Goal: Transaction & Acquisition: Purchase product/service

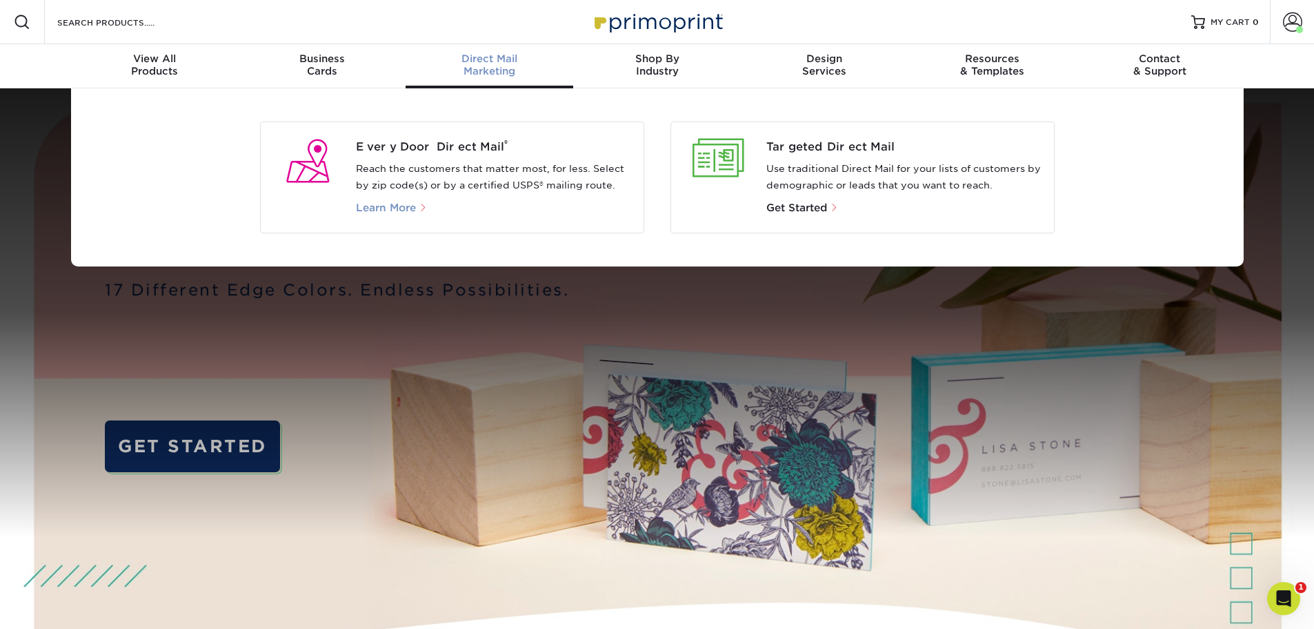
click at [382, 205] on span "Learn More" at bounding box center [386, 207] width 60 height 12
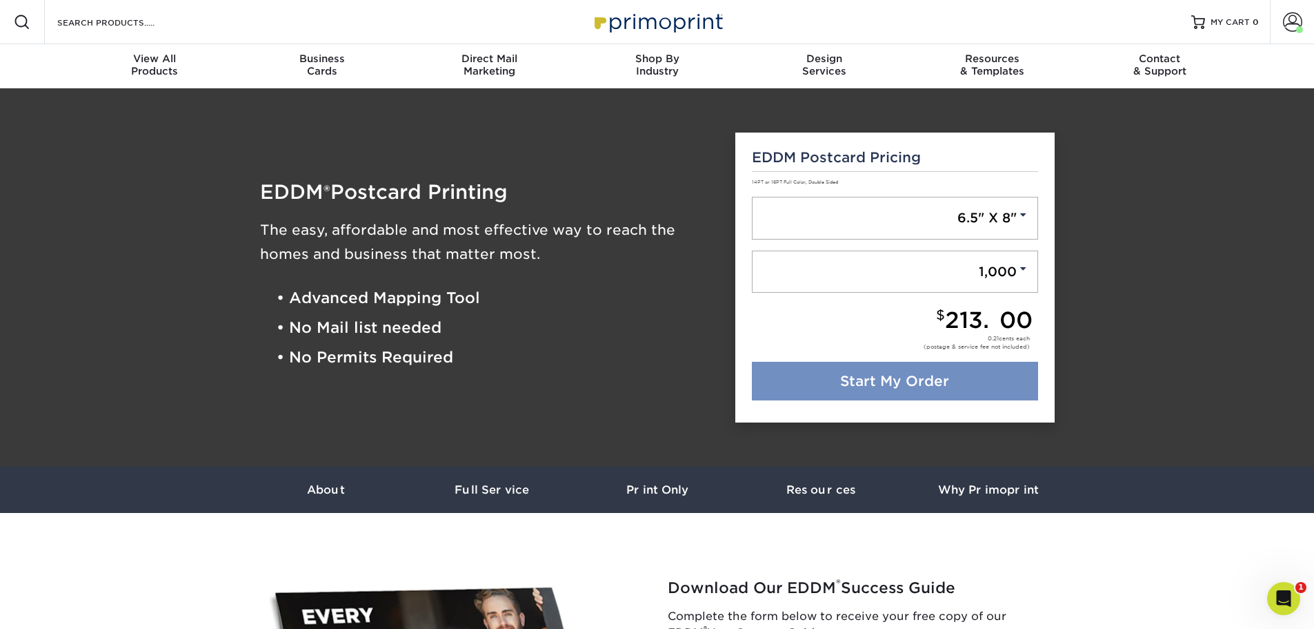
click at [926, 375] on link "Start My Order" at bounding box center [895, 381] width 286 height 39
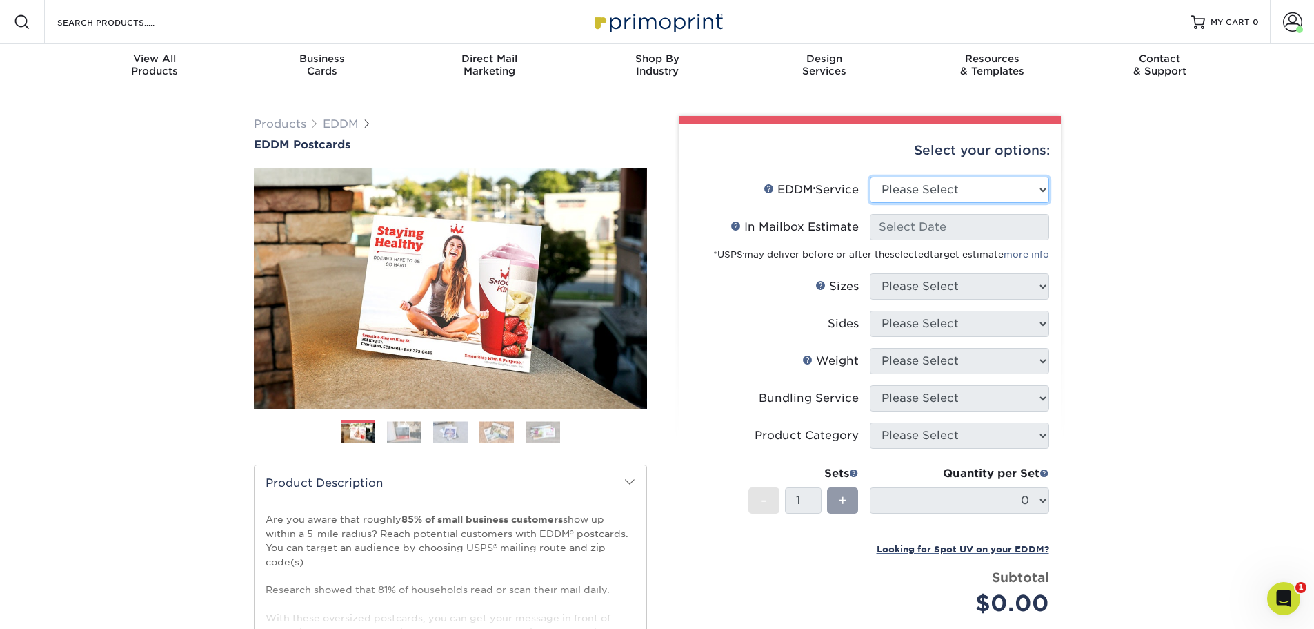
click at [949, 192] on select "Please Select Full Service Print Only" at bounding box center [959, 190] width 179 height 26
select select "full_service"
click at [870, 177] on select "Please Select Full Service Print Only" at bounding box center [959, 190] width 179 height 26
select select "-1"
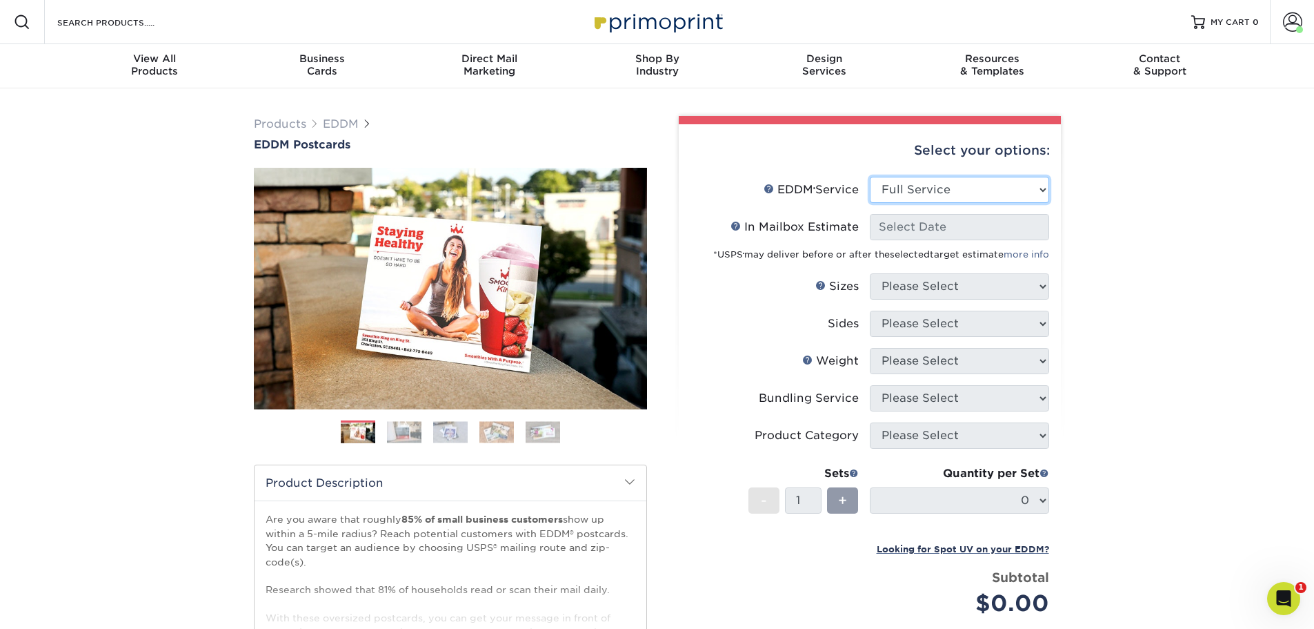
select select "-1"
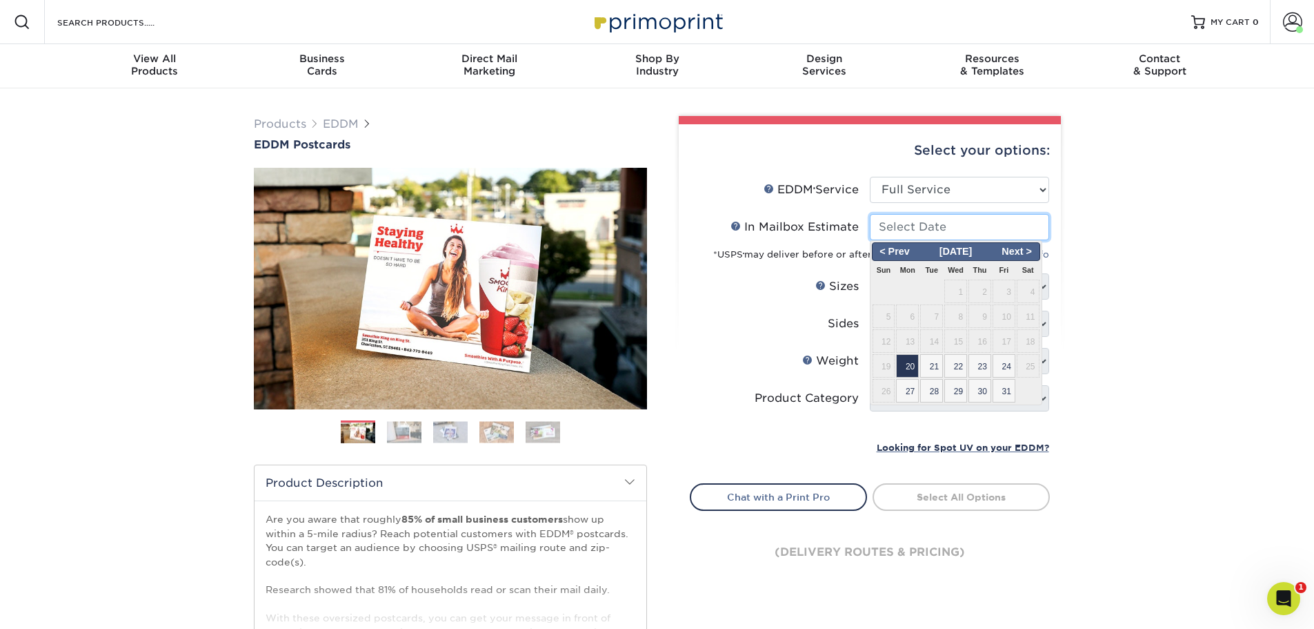
click at [924, 227] on input "In Mailbox Estimate Help In Mailbox Estimate" at bounding box center [959, 227] width 179 height 26
click at [934, 395] on span "28" at bounding box center [931, 390] width 23 height 23
type input "[DATE]"
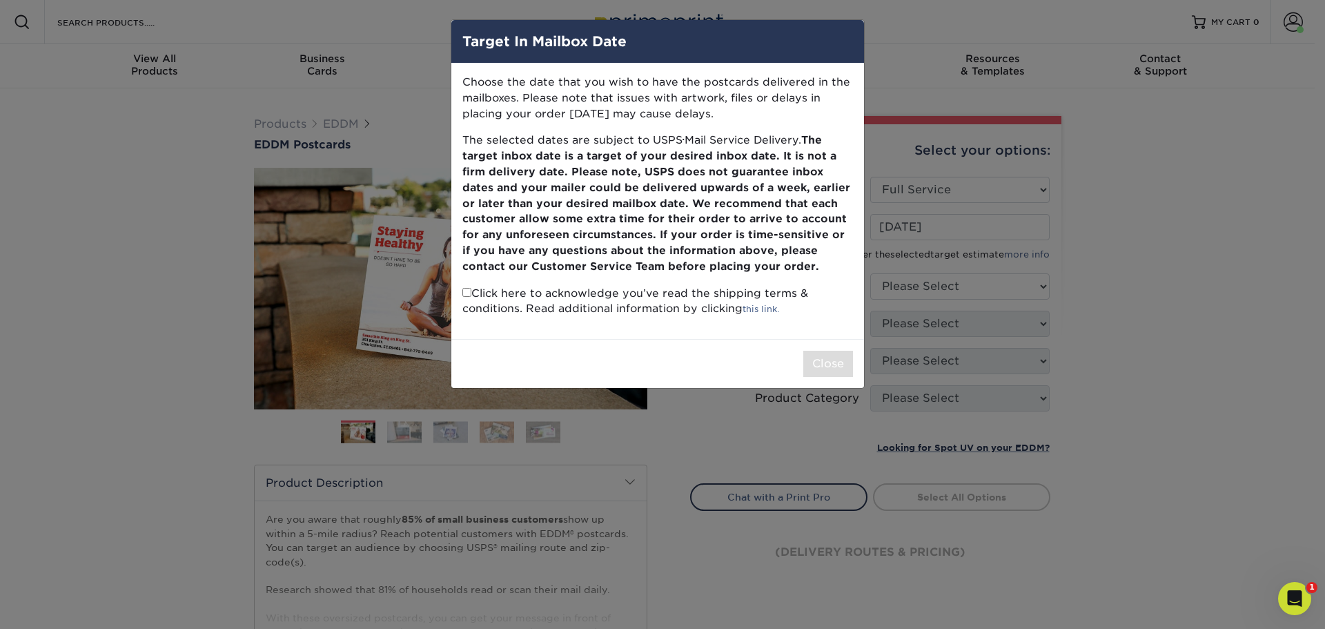
click at [467, 292] on input "checkbox" at bounding box center [466, 292] width 9 height 9
checkbox input "true"
click at [844, 366] on button "Close" at bounding box center [828, 363] width 50 height 26
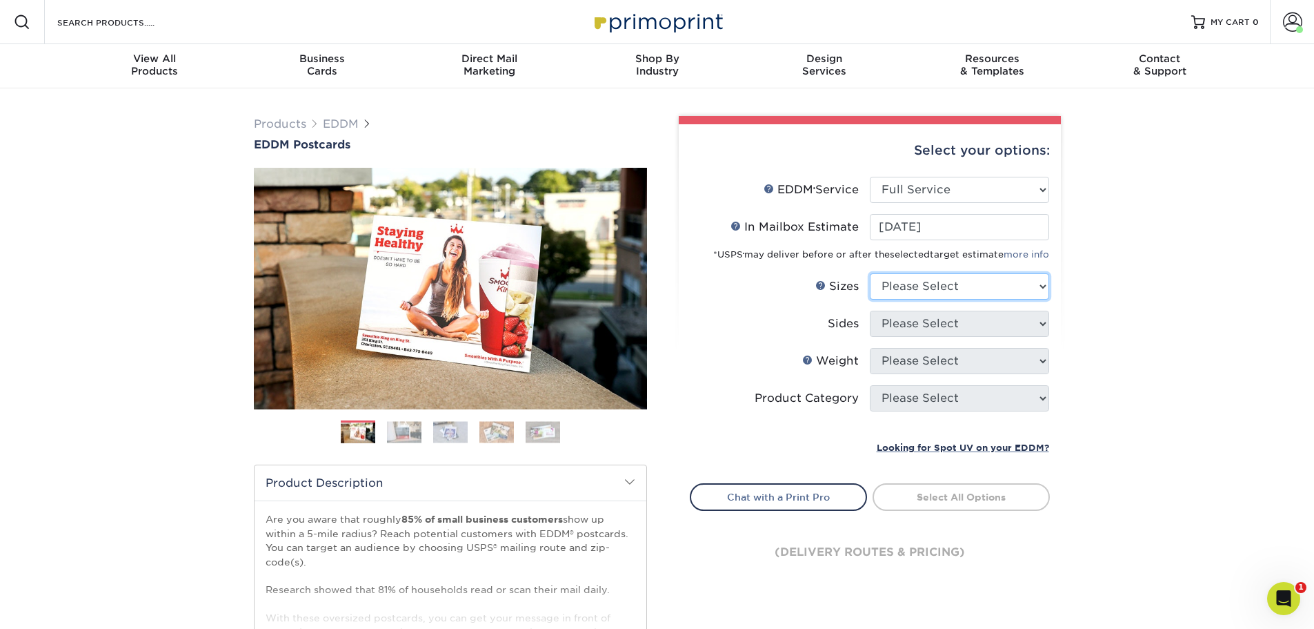
click at [941, 290] on select "Please Select 4.5" x 12" 6" x 12" 6.5" x 8" 6.5" x 9" 6.5" x 12" 7" x 8.5" 8" x…" at bounding box center [959, 286] width 179 height 26
select select "6.50x8.00"
click at [870, 273] on select "Please Select 4.5" x 12" 6" x 12" 6.5" x 8" 6.5" x 9" 6.5" x 12" 7" x 8.5" 8" x…" at bounding box center [959, 286] width 179 height 26
click at [916, 327] on select "Please Select Print Both Sides Print Front Only" at bounding box center [959, 323] width 179 height 26
select select "13abbda7-1d64-4f25-8bb2-c179b224825d"
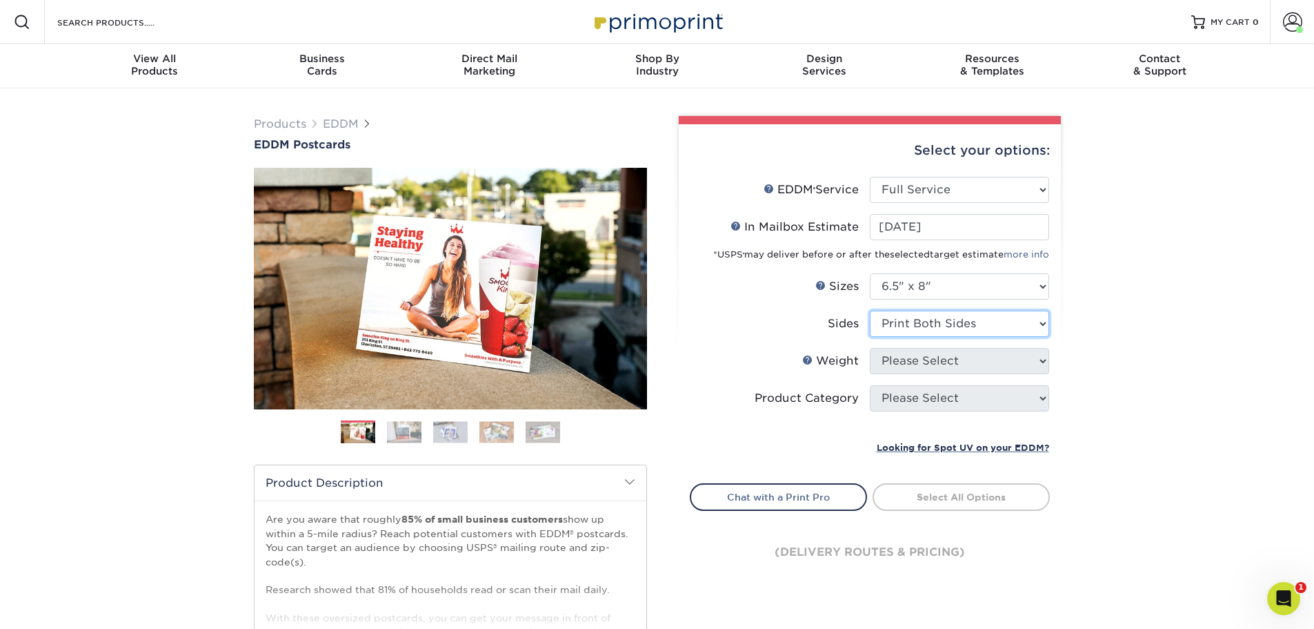
click at [870, 310] on select "Please Select Print Both Sides Print Front Only" at bounding box center [959, 323] width 179 height 26
click at [918, 366] on select "Please Select 16PT 14PT" at bounding box center [959, 361] width 179 height 26
select select "14PT"
click at [870, 348] on select "Please Select 16PT 14PT" at bounding box center [959, 361] width 179 height 26
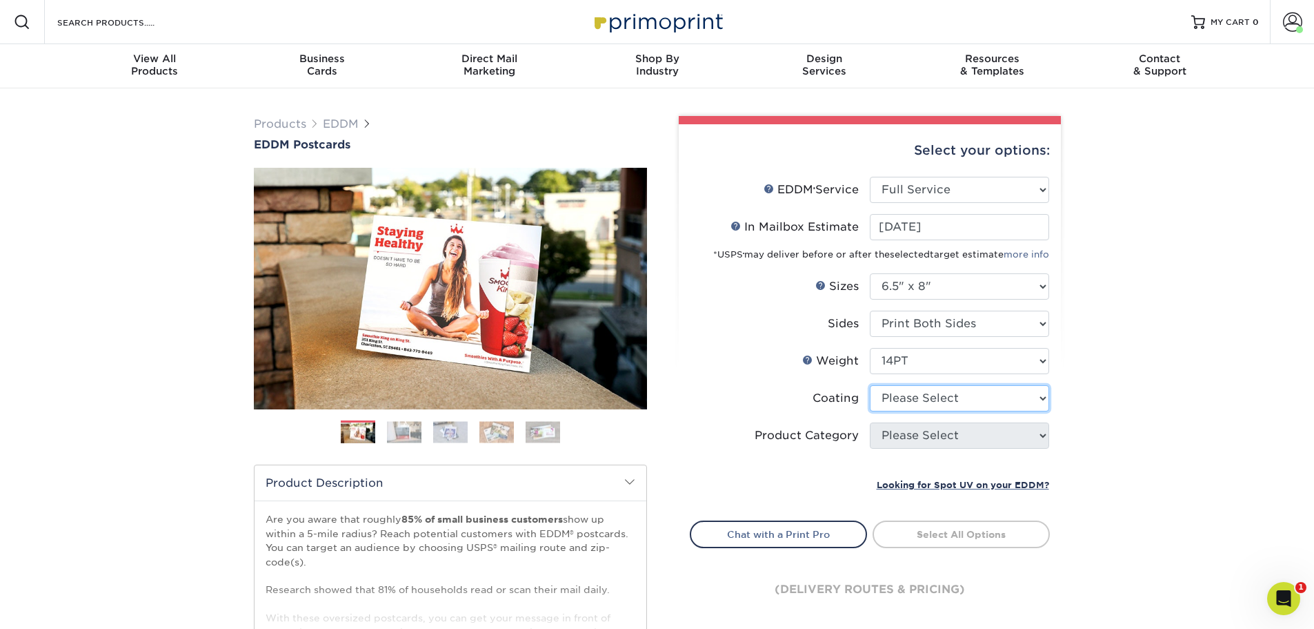
click at [918, 402] on select at bounding box center [959, 398] width 179 height 26
select select "1e8116af-acfc-44b1-83dc-8181aa338834"
click at [870, 385] on select at bounding box center [959, 398] width 179 height 26
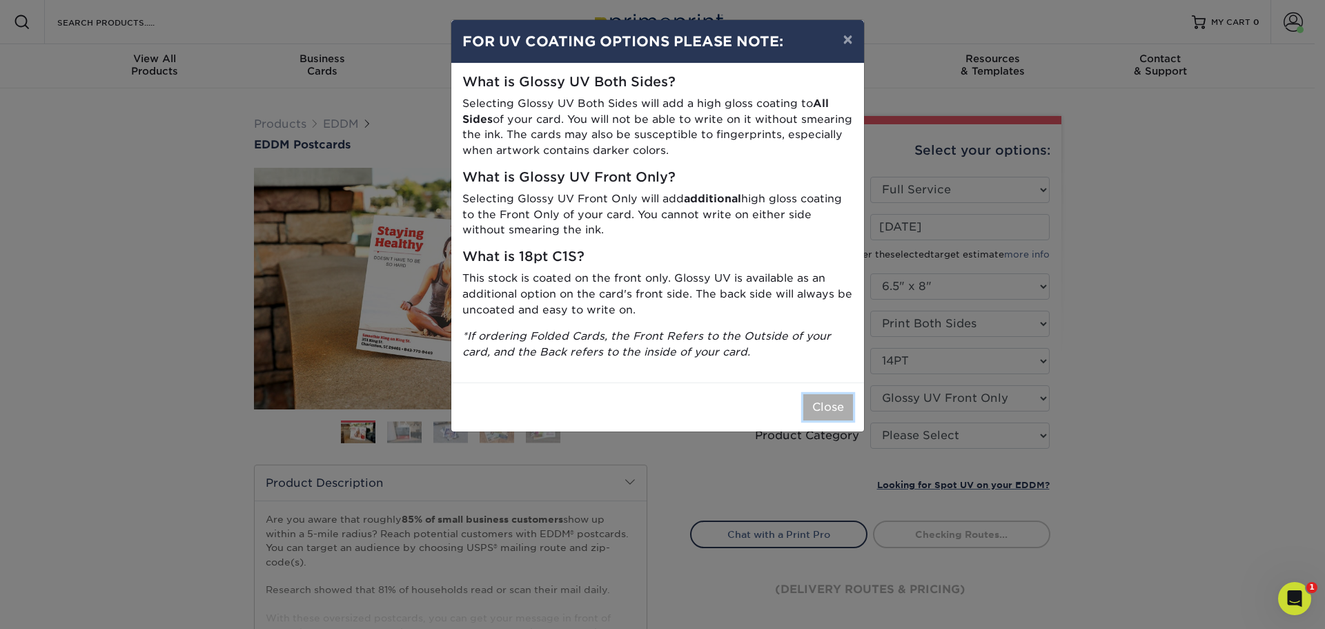
click at [816, 413] on button "Close" at bounding box center [828, 407] width 50 height 26
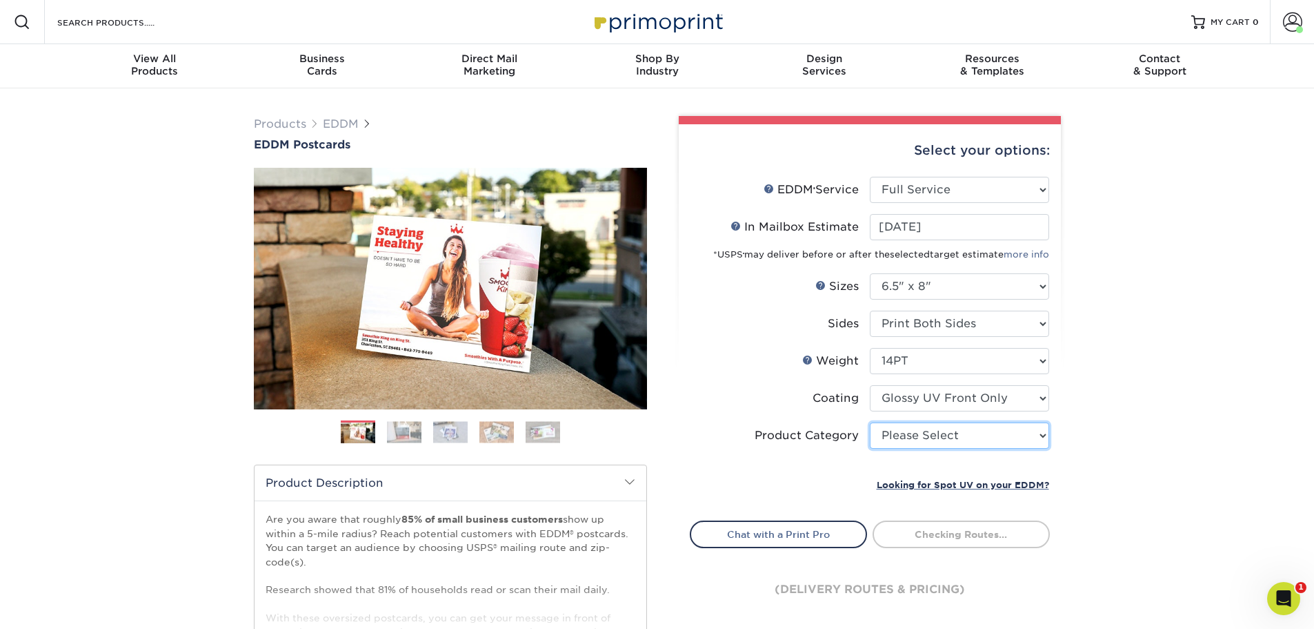
click at [927, 435] on select "Please Select Postcards" at bounding box center [959, 435] width 179 height 26
select select "9b7272e0-d6c8-4c3c-8e97-d3a1bcdab858"
click at [870, 422] on select "Please Select Postcards" at bounding box center [959, 435] width 179 height 26
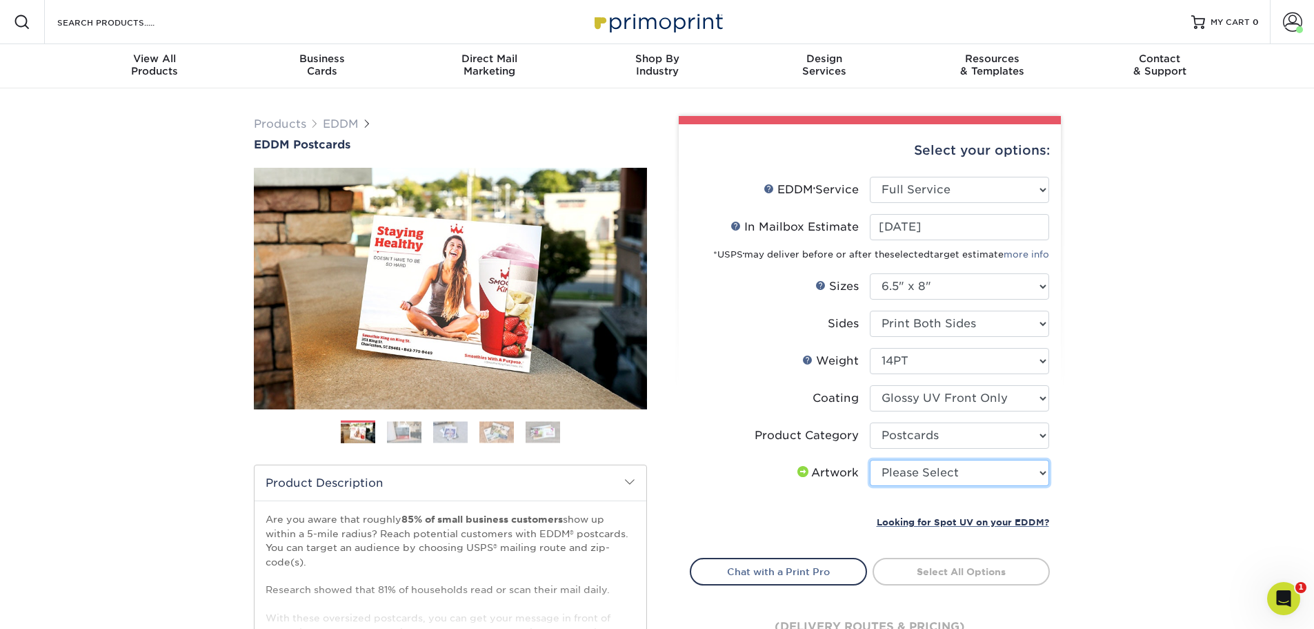
click at [942, 474] on select "Please Select I will upload files I need a design - $150" at bounding box center [959, 473] width 179 height 26
select select "upload"
click at [870, 460] on select "Please Select I will upload files I need a design - $150" at bounding box center [959, 473] width 179 height 26
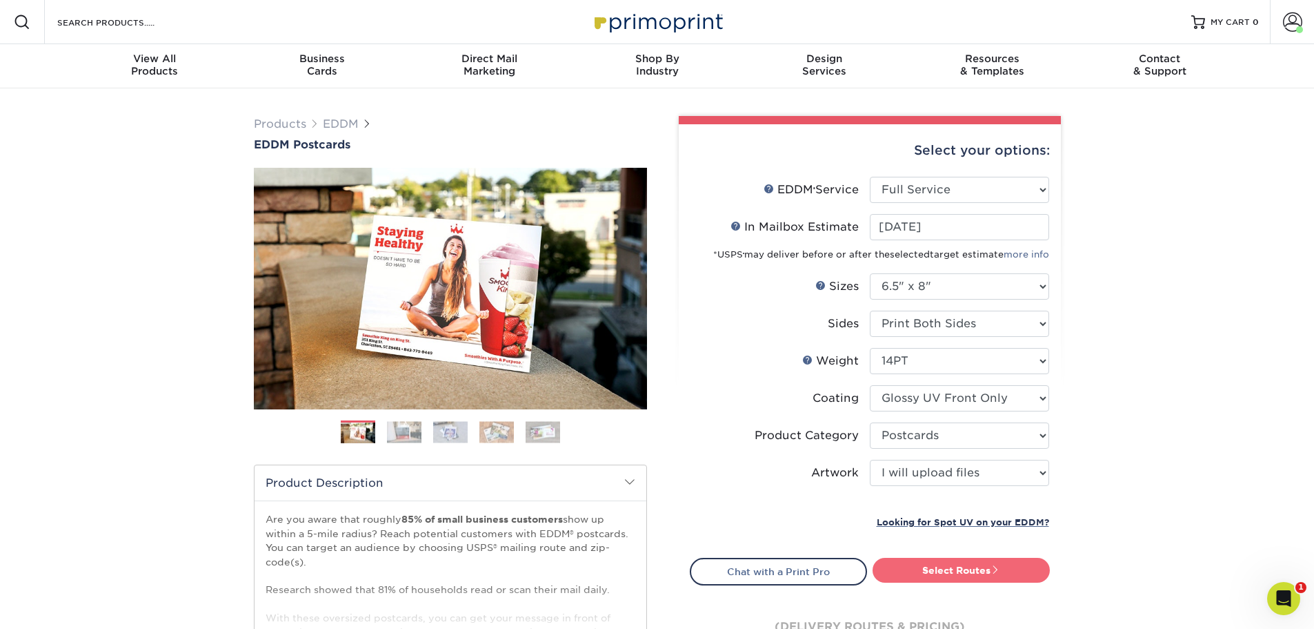
click at [955, 573] on link "Select Routes" at bounding box center [961, 569] width 177 height 25
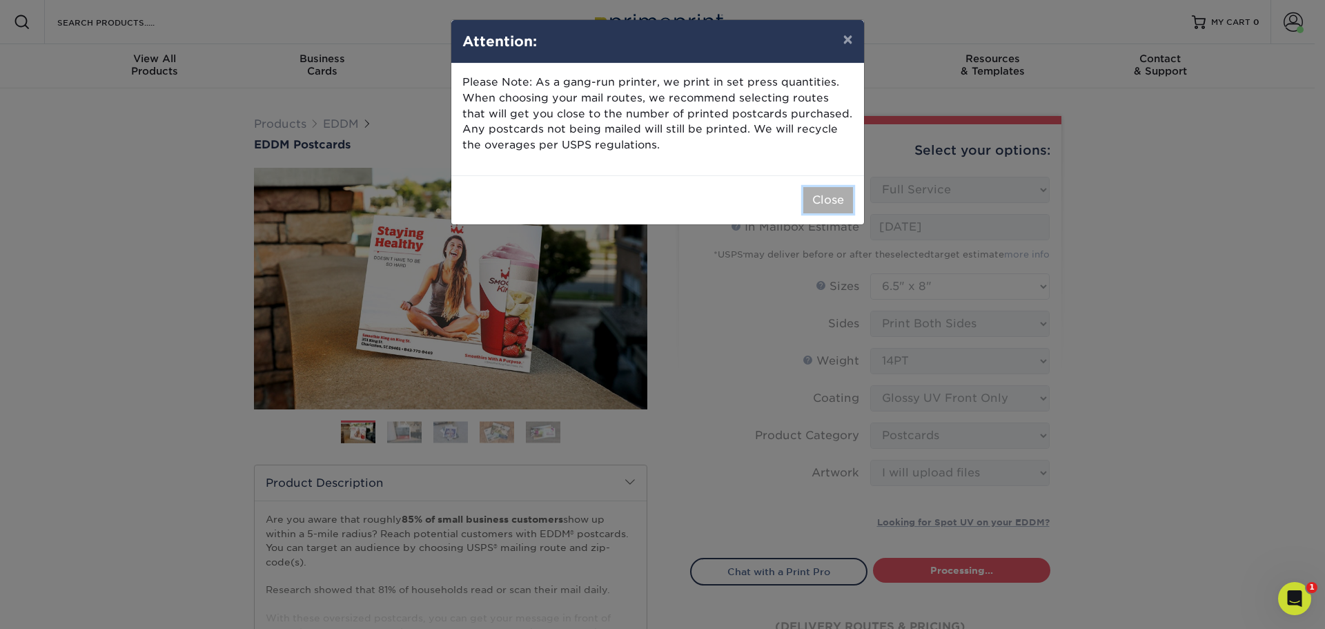
click at [826, 192] on button "Close" at bounding box center [828, 200] width 50 height 26
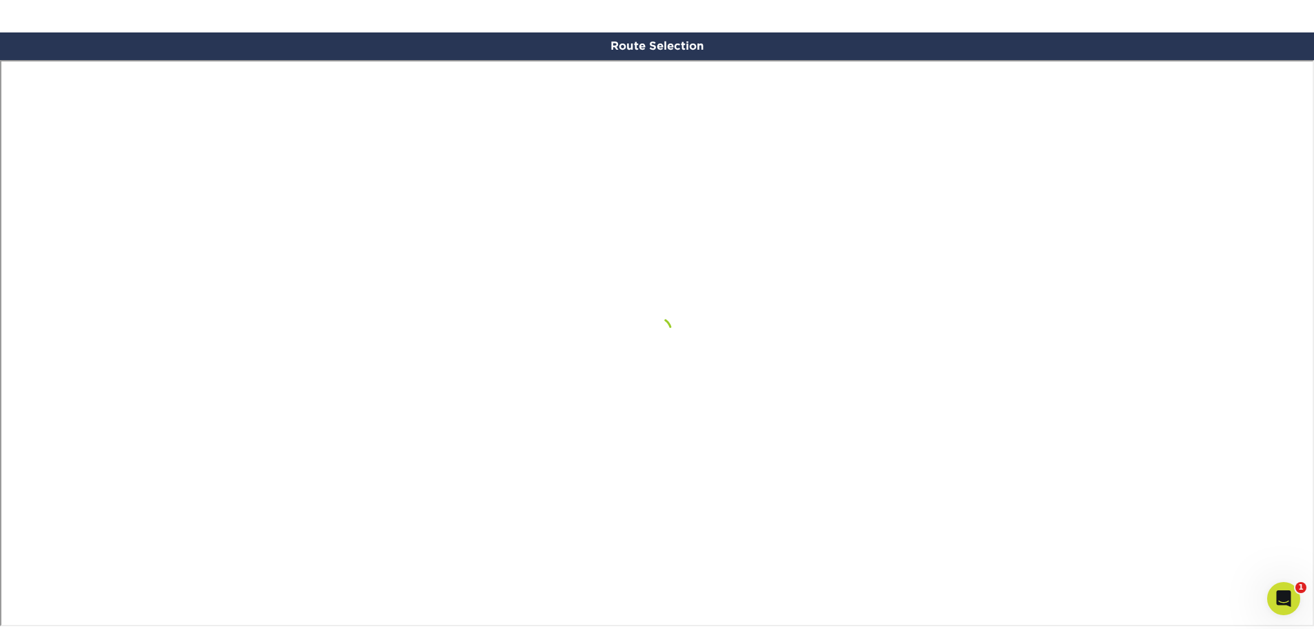
scroll to position [856, 0]
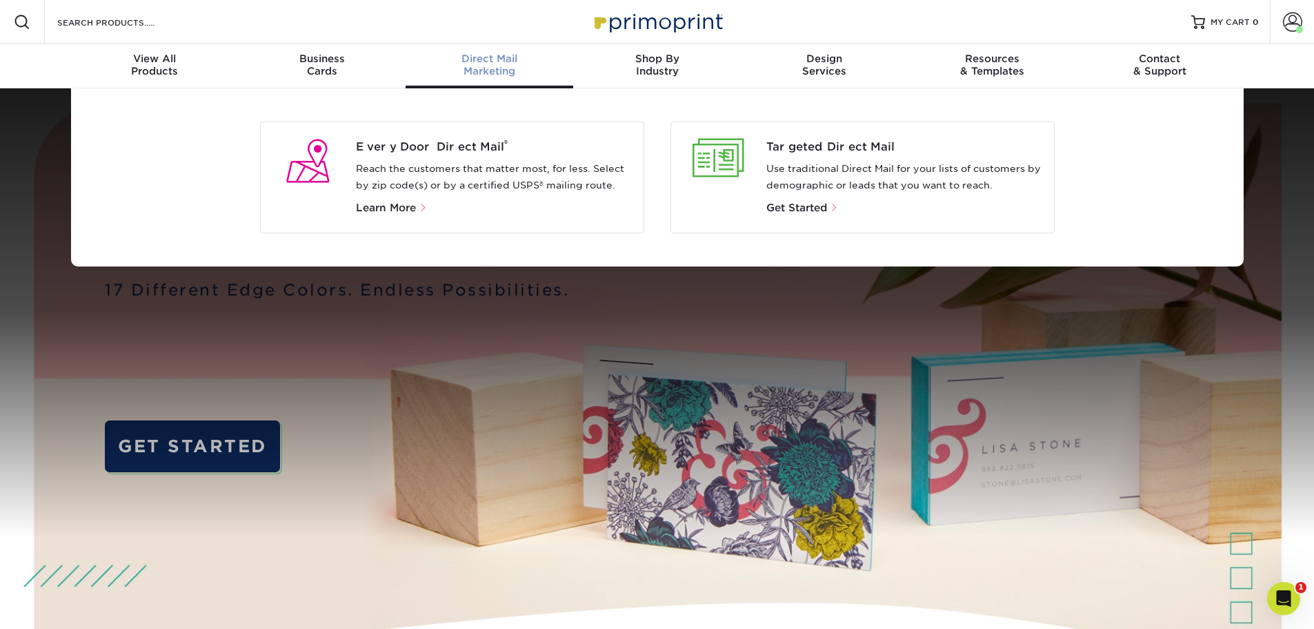
click at [488, 62] on span "Direct Mail" at bounding box center [490, 58] width 168 height 12
click at [402, 149] on span "Every Door Direct Mail ®" at bounding box center [494, 147] width 277 height 17
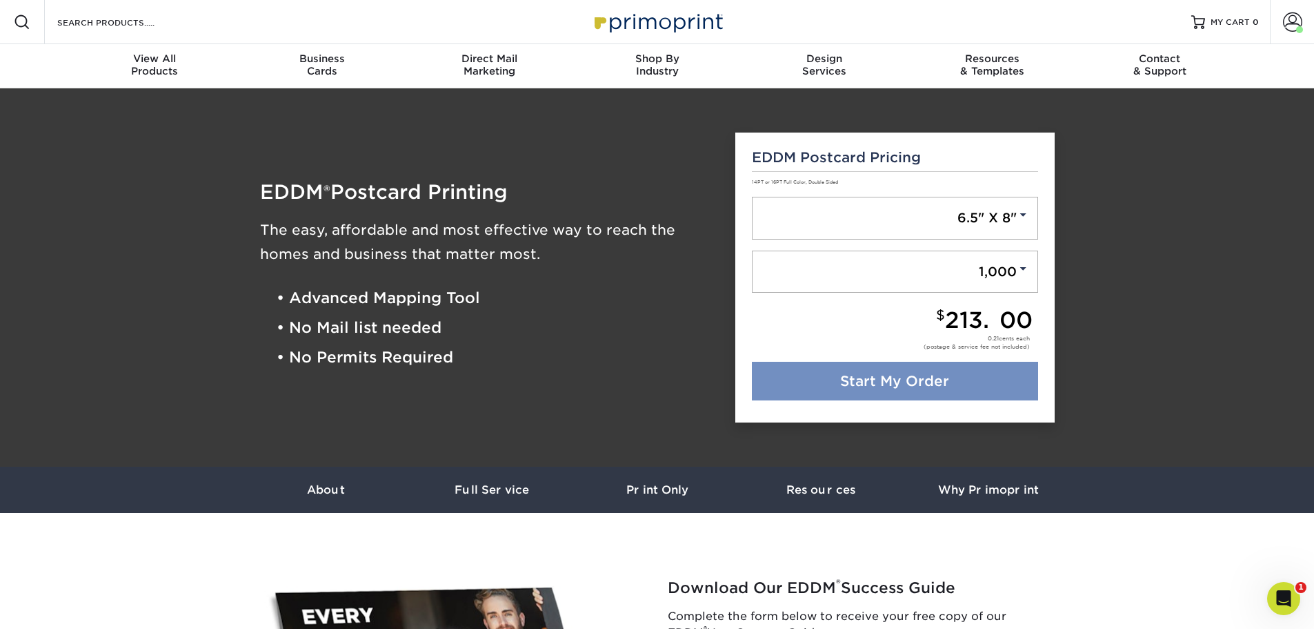
click at [909, 379] on link "Start My Order" at bounding box center [895, 381] width 286 height 39
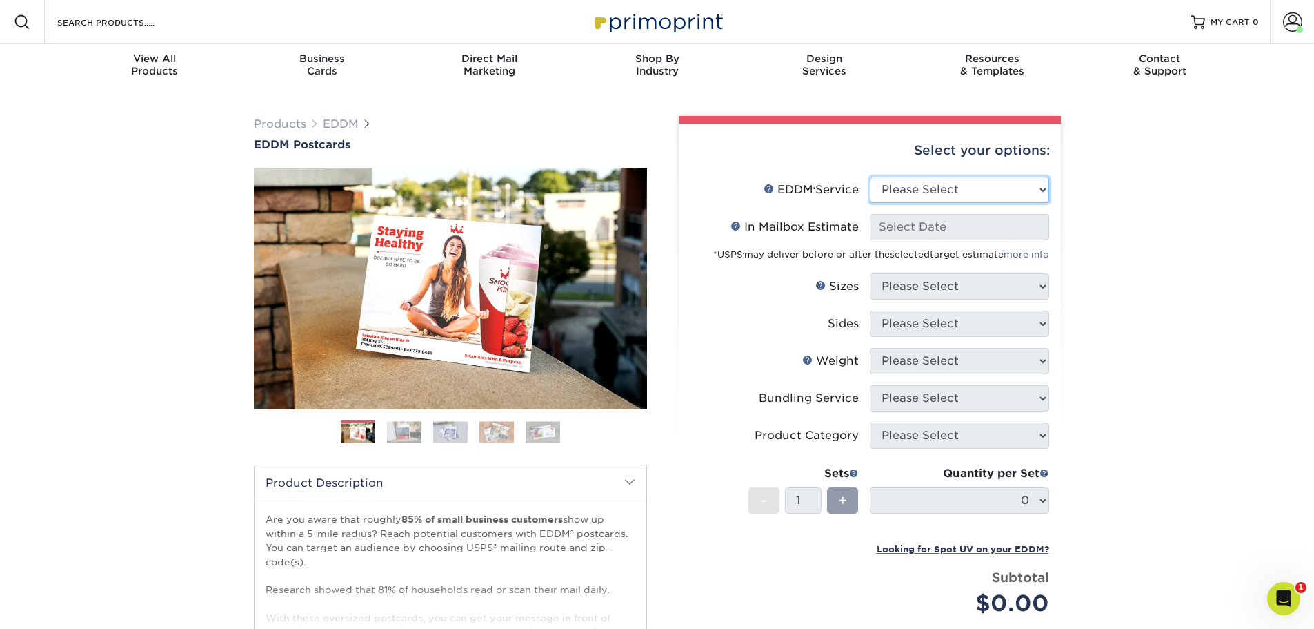
click at [967, 193] on select "Please Select Full Service Print Only" at bounding box center [959, 190] width 179 height 26
select select "full_service"
click at [870, 177] on select "Please Select Full Service Print Only" at bounding box center [959, 190] width 179 height 26
select select "-1"
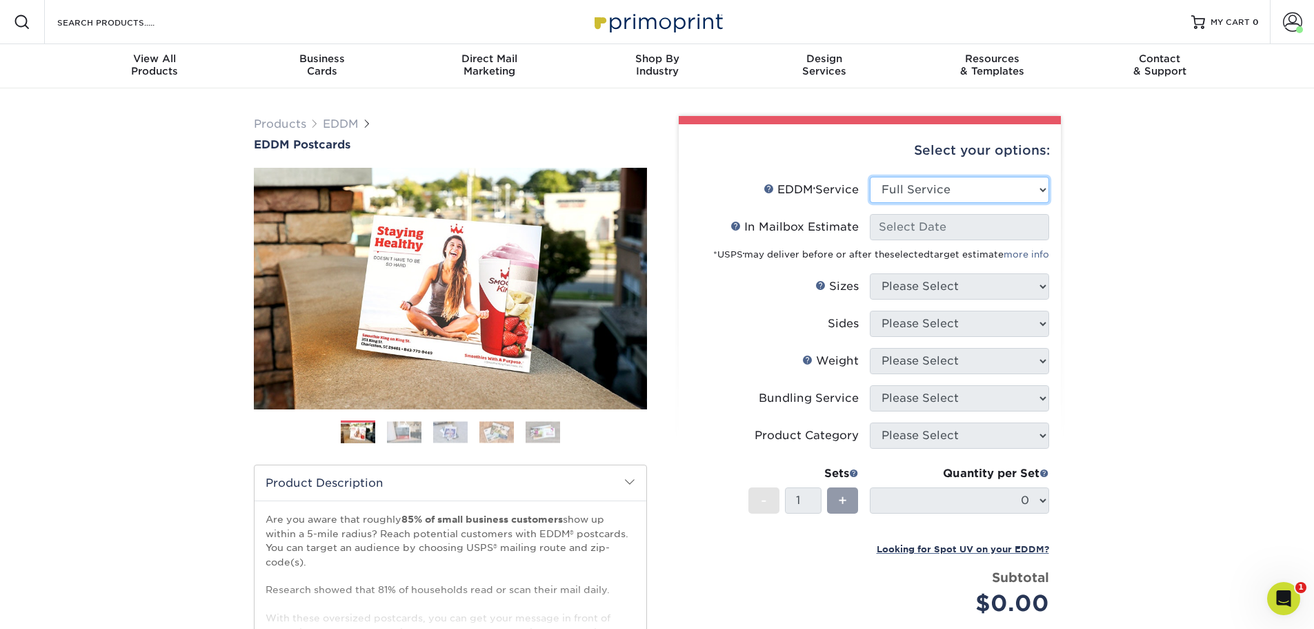
select select "-1"
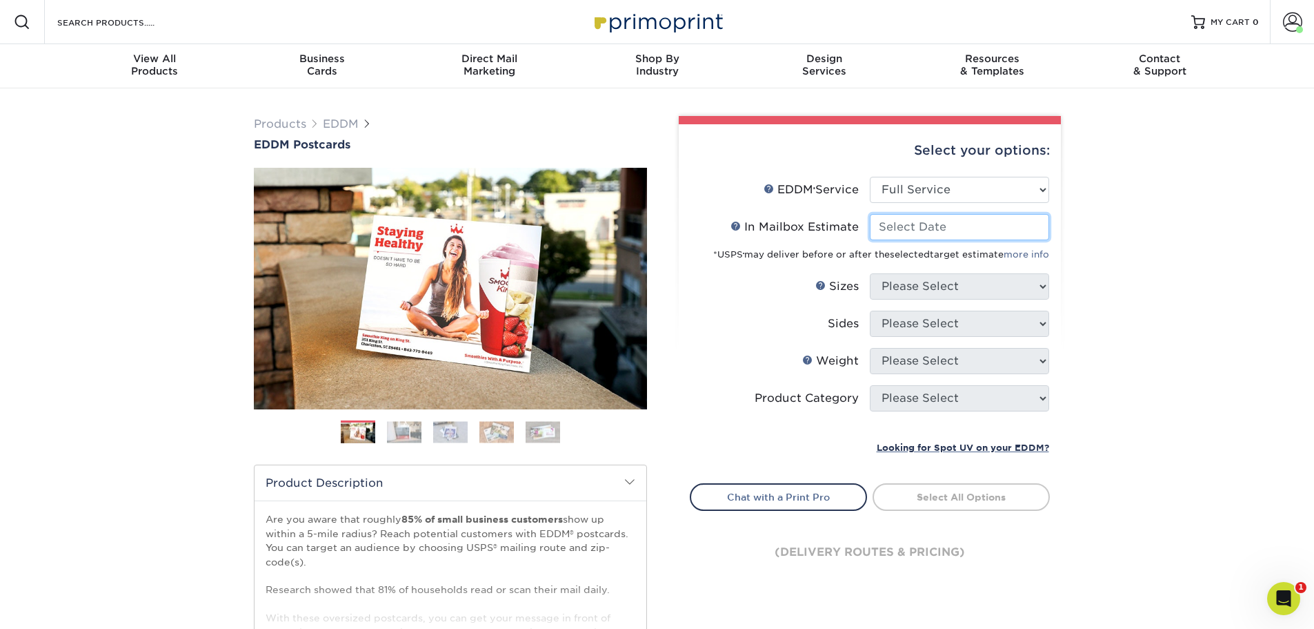
click at [956, 230] on input "In Mailbox Estimate Help In Mailbox Estimate" at bounding box center [959, 227] width 179 height 26
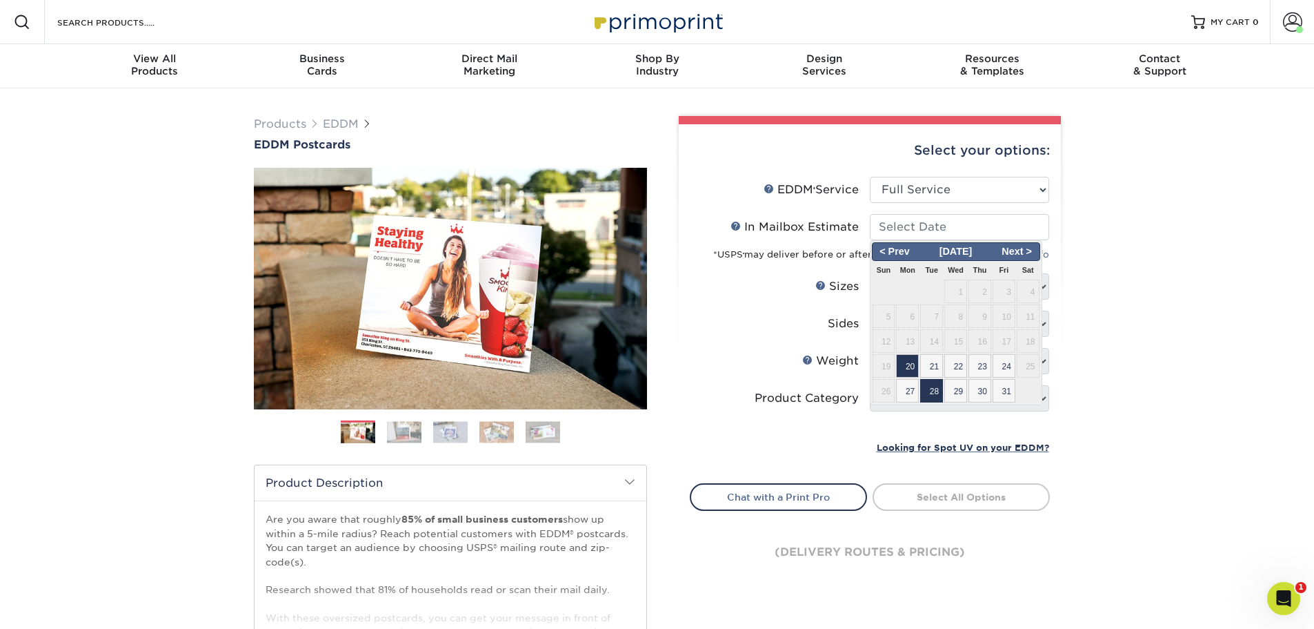
click at [936, 389] on span "28" at bounding box center [931, 390] width 23 height 23
type input "[DATE]"
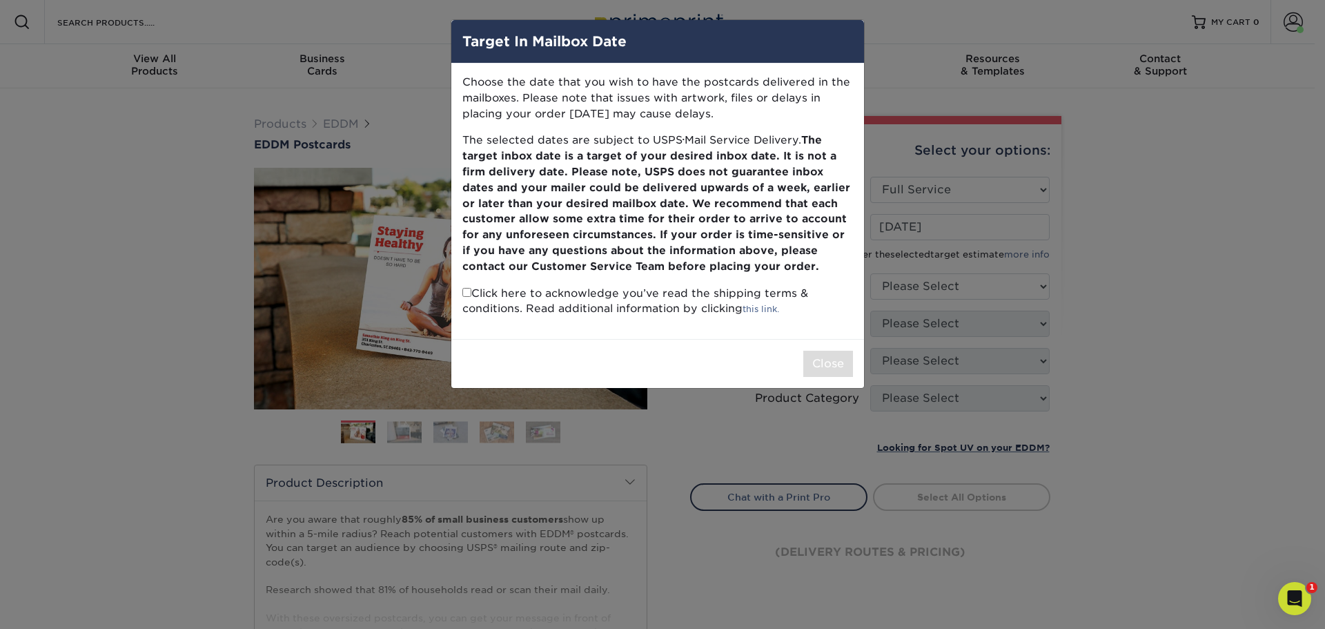
drag, startPoint x: 464, startPoint y: 293, endPoint x: 477, endPoint y: 293, distance: 13.1
click at [464, 293] on input "checkbox" at bounding box center [466, 292] width 9 height 9
checkbox input "true"
click at [837, 367] on button "Close" at bounding box center [828, 363] width 50 height 26
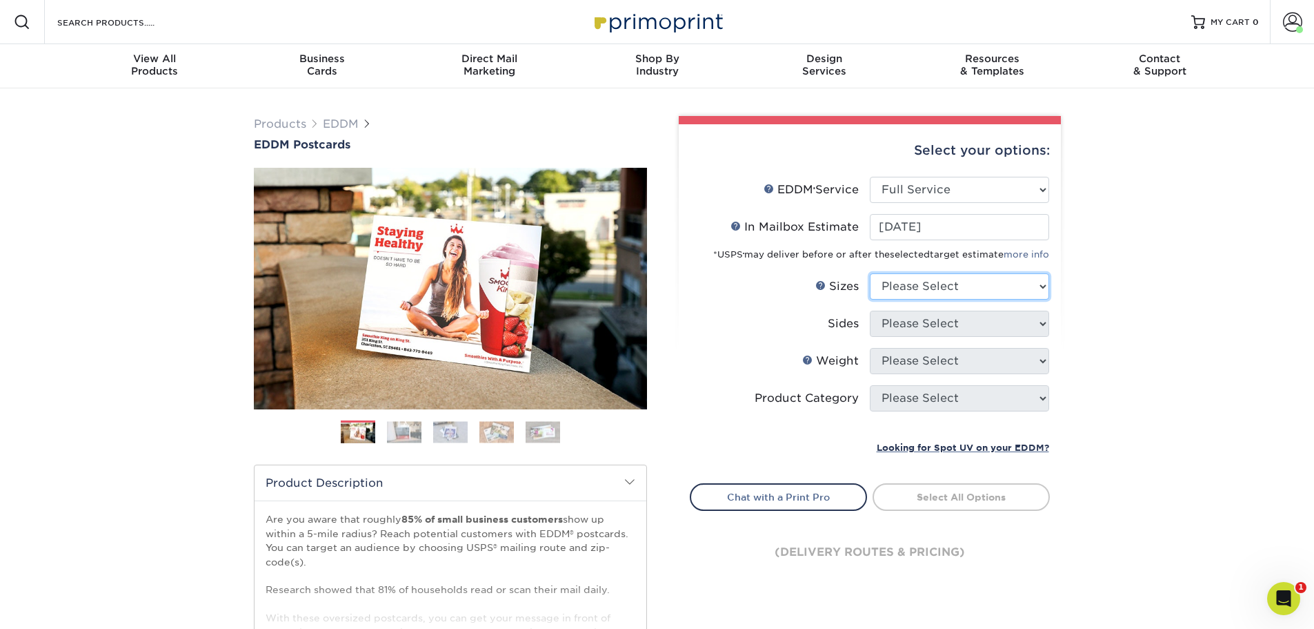
click at [911, 286] on select "Please Select 4.5" x 12" 6" x 12" 6.5" x 8" 6.5" x 9" 6.5" x 12" 7" x 8.5" 8" x…" at bounding box center [959, 286] width 179 height 26
select select "6.50x8.00"
click at [870, 273] on select "Please Select 4.5" x 12" 6" x 12" 6.5" x 8" 6.5" x 9" 6.5" x 12" 7" x 8.5" 8" x…" at bounding box center [959, 286] width 179 height 26
click at [929, 319] on select "Please Select Print Both Sides Print Front Only" at bounding box center [959, 323] width 179 height 26
select select "13abbda7-1d64-4f25-8bb2-c179b224825d"
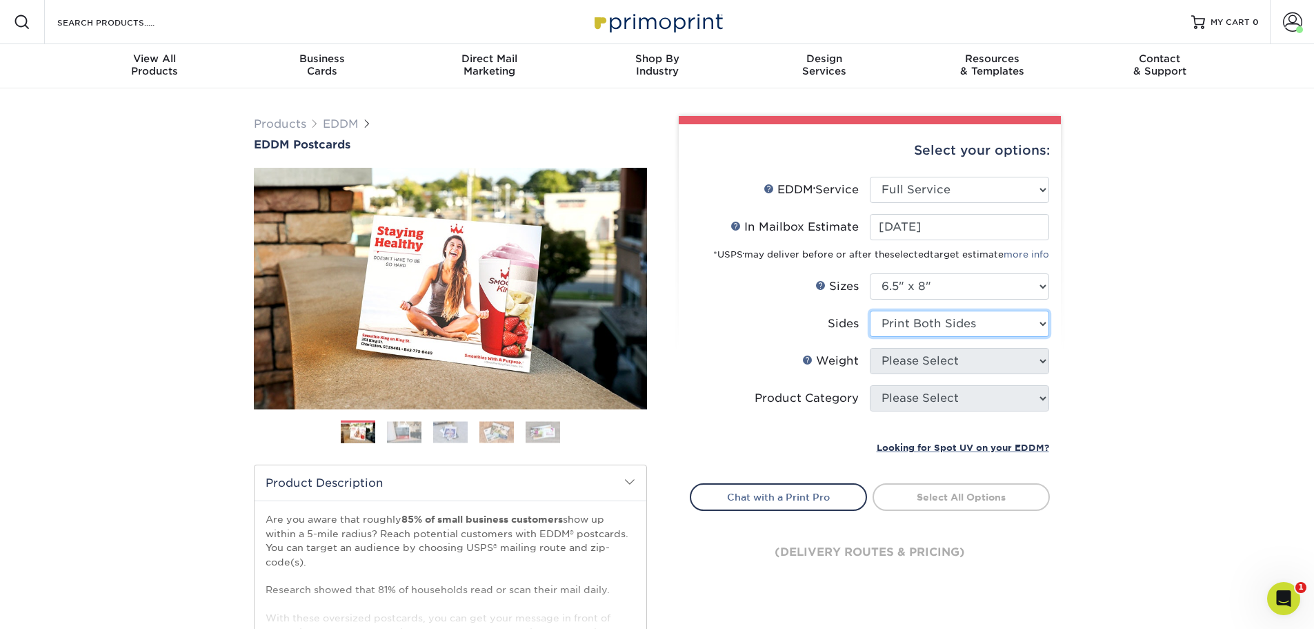
click at [870, 310] on select "Please Select Print Both Sides Print Front Only" at bounding box center [959, 323] width 179 height 26
click at [934, 362] on select "Please Select 16PT 14PT" at bounding box center [959, 361] width 179 height 26
select select "14PT"
click at [870, 348] on select "Please Select 16PT 14PT" at bounding box center [959, 361] width 179 height 26
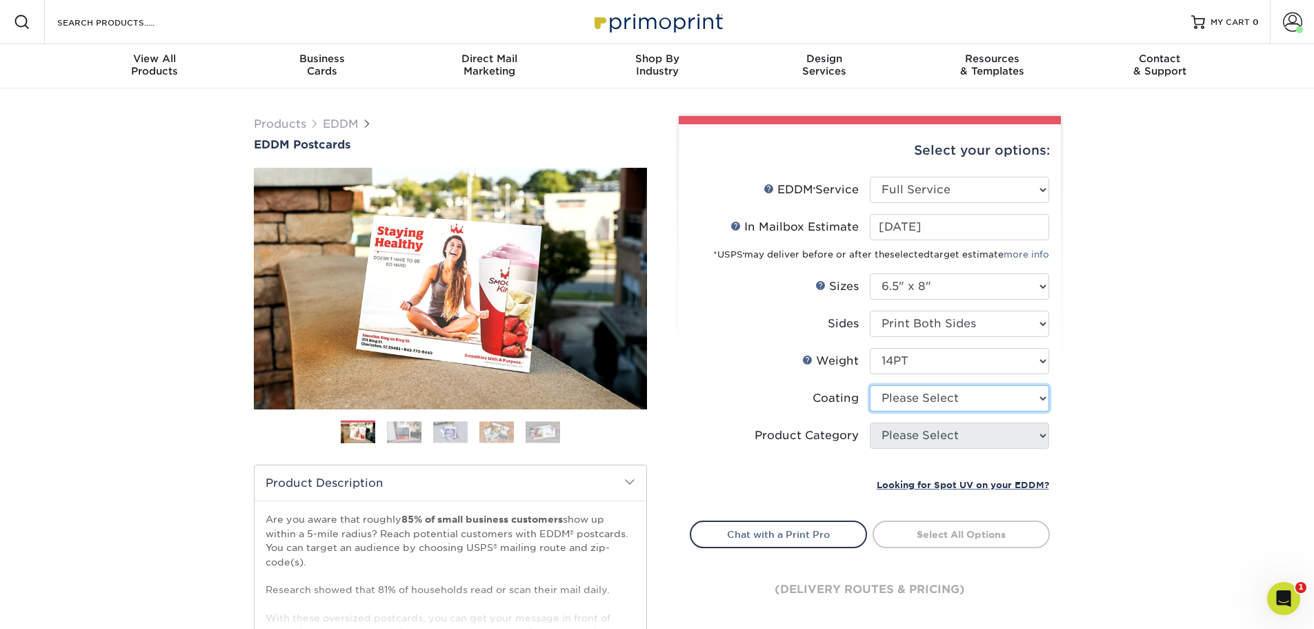
click at [936, 402] on select at bounding box center [959, 398] width 179 height 26
click at [936, 405] on select at bounding box center [959, 398] width 179 height 26
select select "1e8116af-acfc-44b1-83dc-8181aa338834"
click at [870, 385] on select at bounding box center [959, 398] width 179 height 26
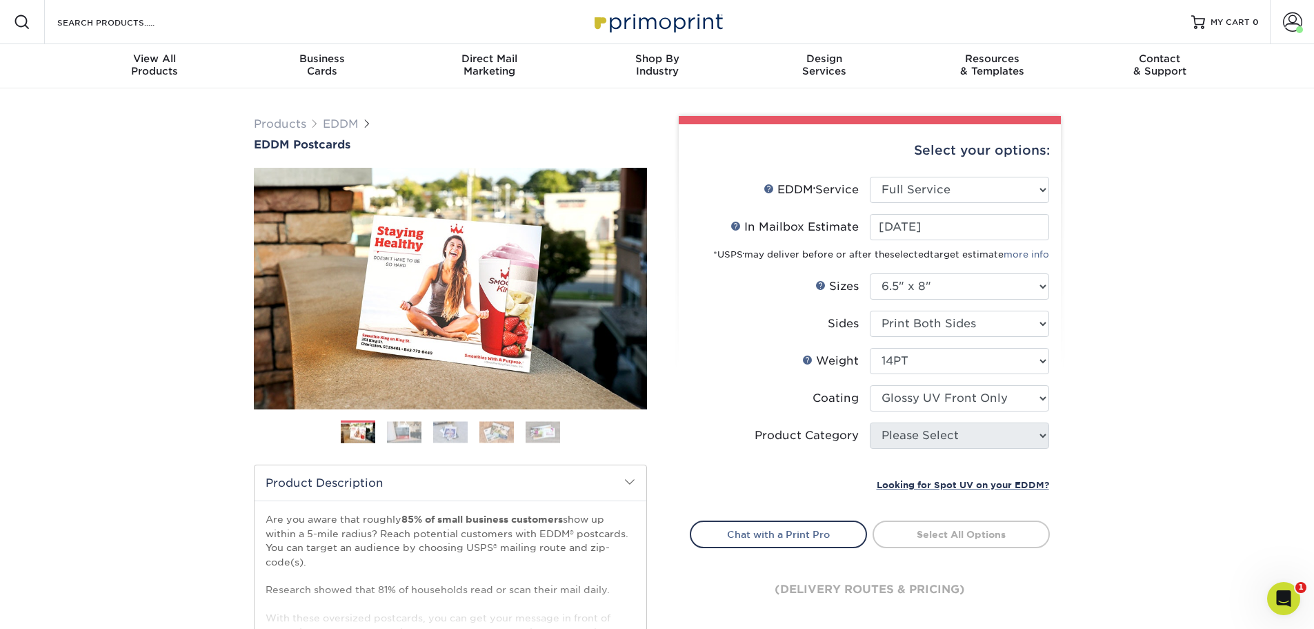
click at [0, 0] on div at bounding box center [0, 0] width 0 height 0
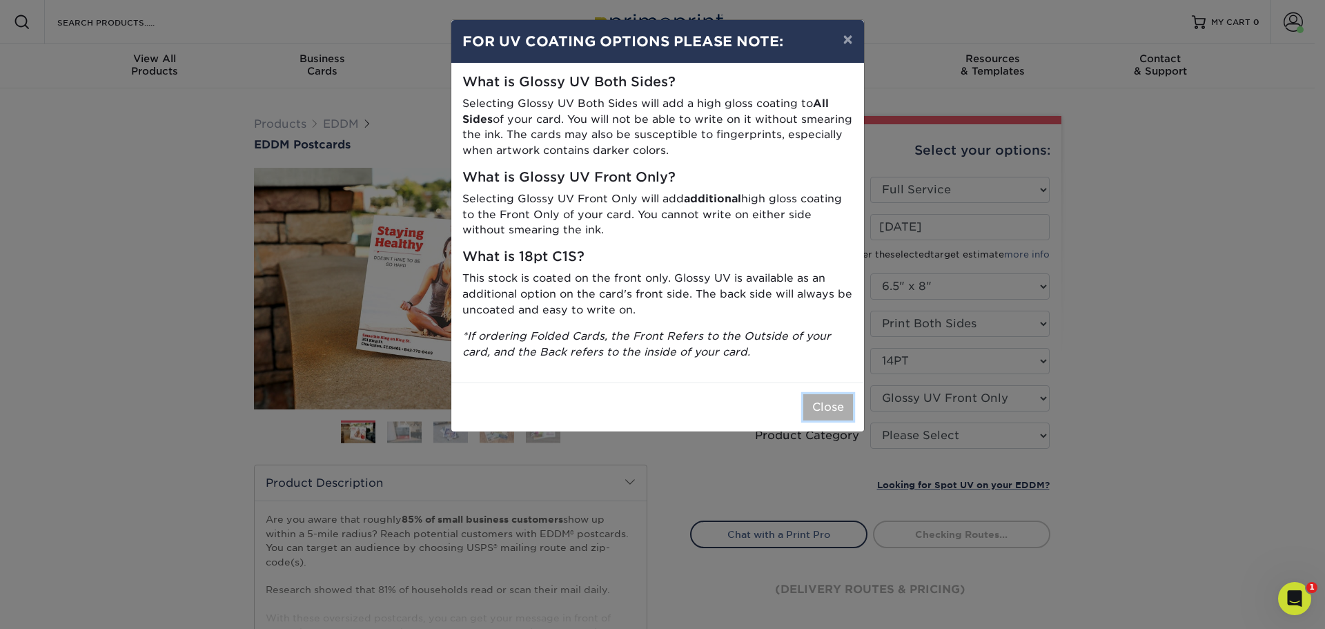
click at [834, 413] on button "Close" at bounding box center [828, 407] width 50 height 26
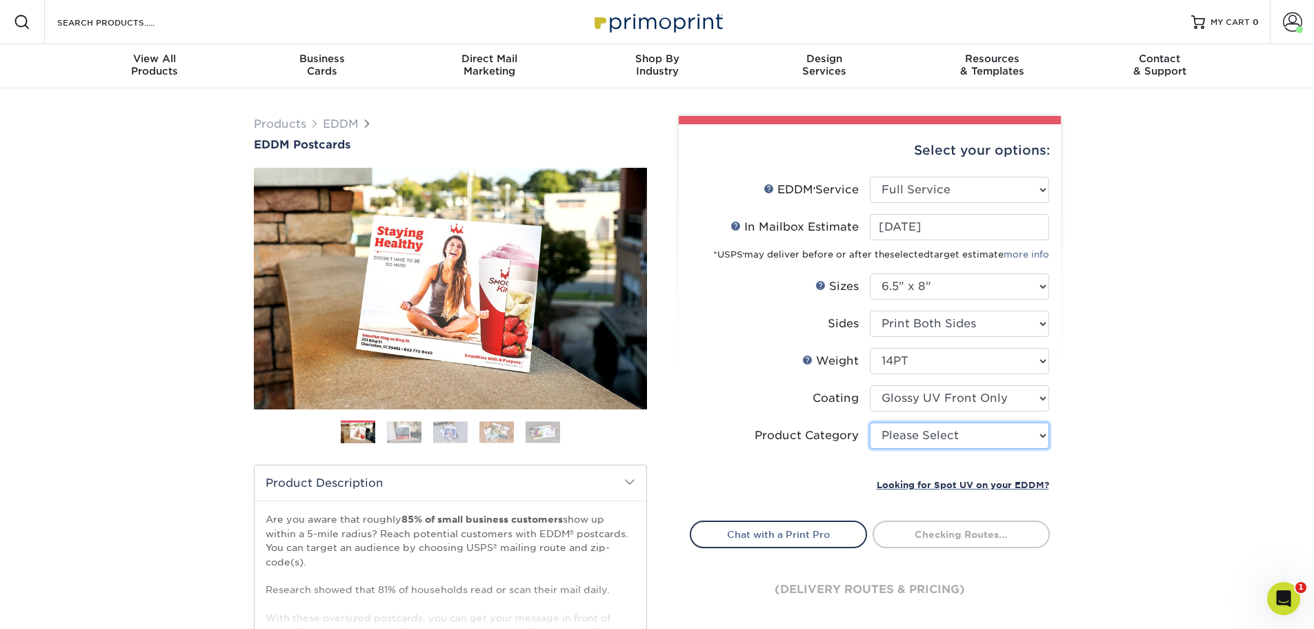
click at [927, 439] on select "Please Select Postcards" at bounding box center [959, 435] width 179 height 26
click at [932, 441] on select "Please Select Postcards" at bounding box center [959, 435] width 179 height 26
click at [945, 435] on select "Please Select Postcards" at bounding box center [959, 435] width 179 height 26
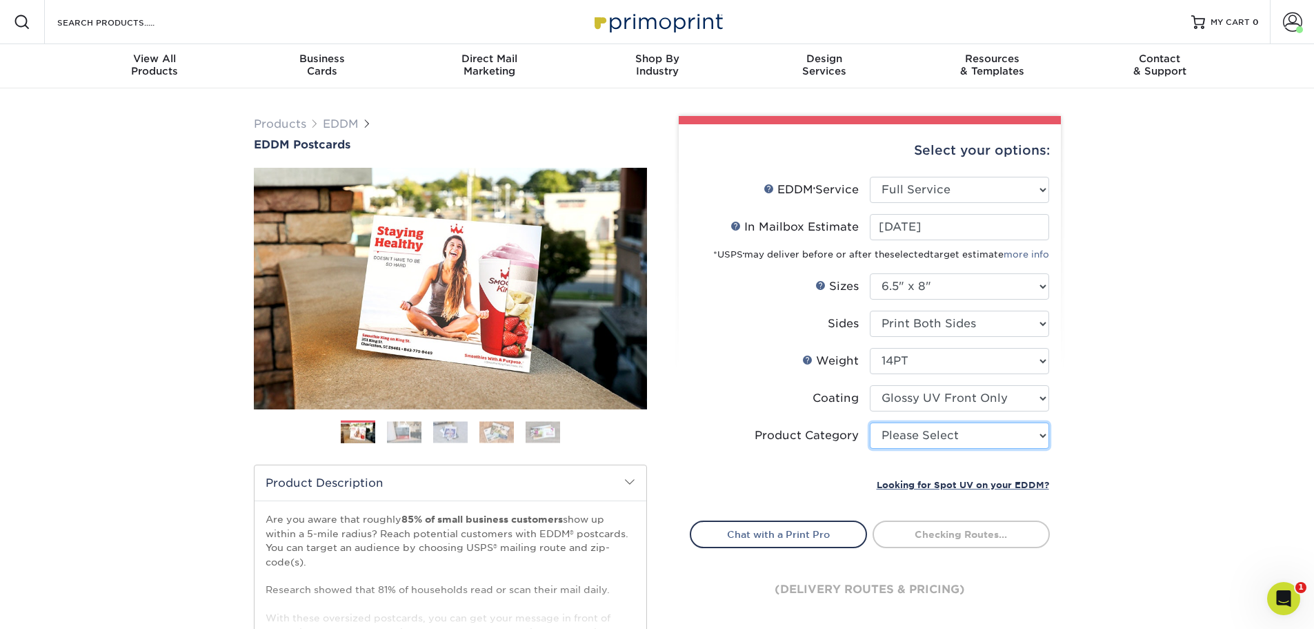
select select "9b7272e0-d6c8-4c3c-8e97-d3a1bcdab858"
click at [870, 422] on select "Please Select Postcards" at bounding box center [959, 435] width 179 height 26
drag, startPoint x: 951, startPoint y: 446, endPoint x: 944, endPoint y: 477, distance: 32.5
click at [944, 477] on link "Looking for Spot UV on your EDDM?" at bounding box center [963, 483] width 172 height 13
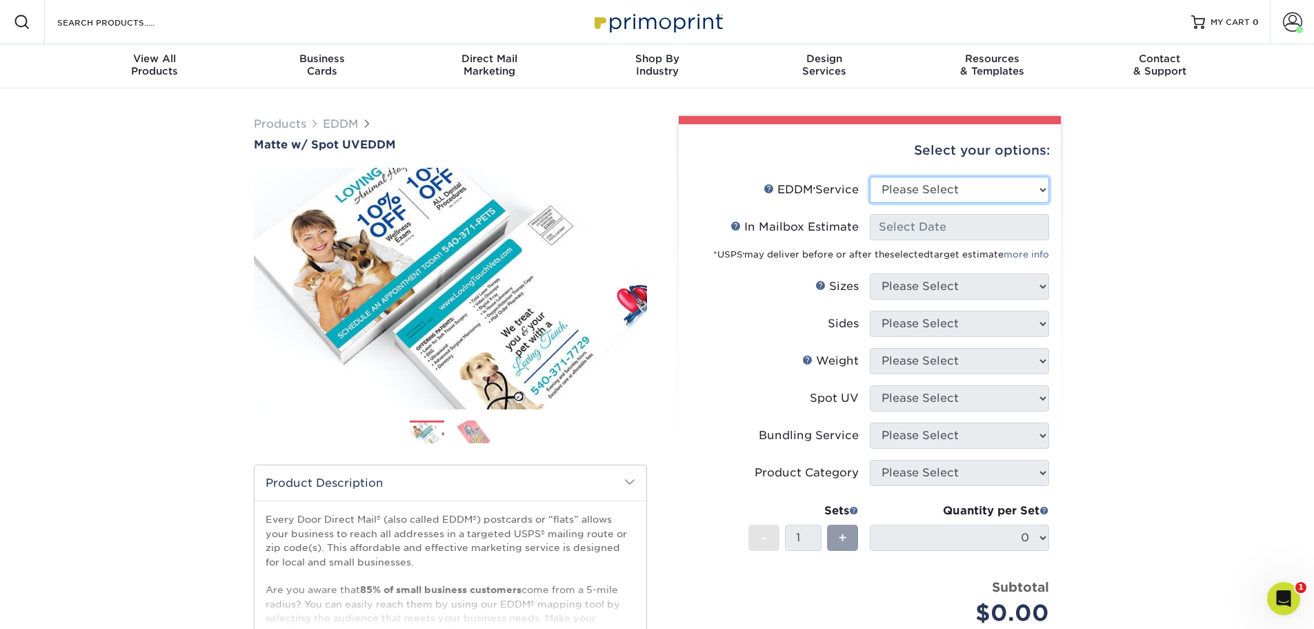
click at [973, 196] on select "Please Select Full Service Print Only" at bounding box center [959, 190] width 179 height 26
select select "full_service"
click at [870, 177] on select "Please Select Full Service Print Only" at bounding box center [959, 190] width 179 height 26
select select "-1"
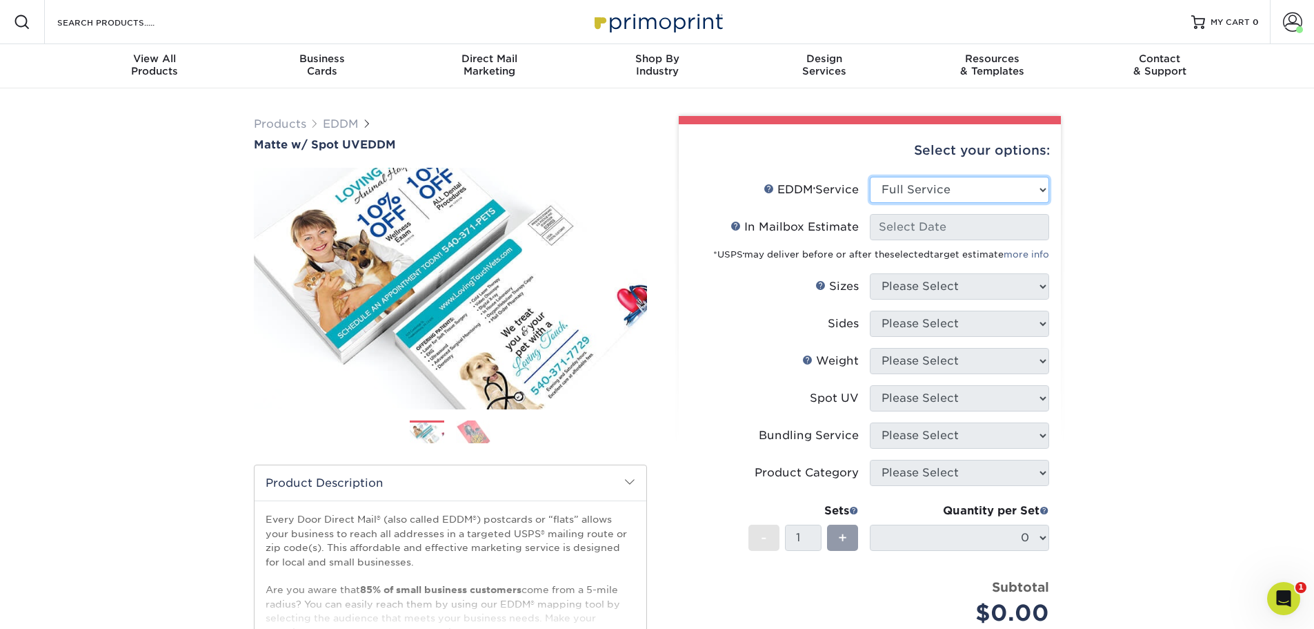
select select "-1"
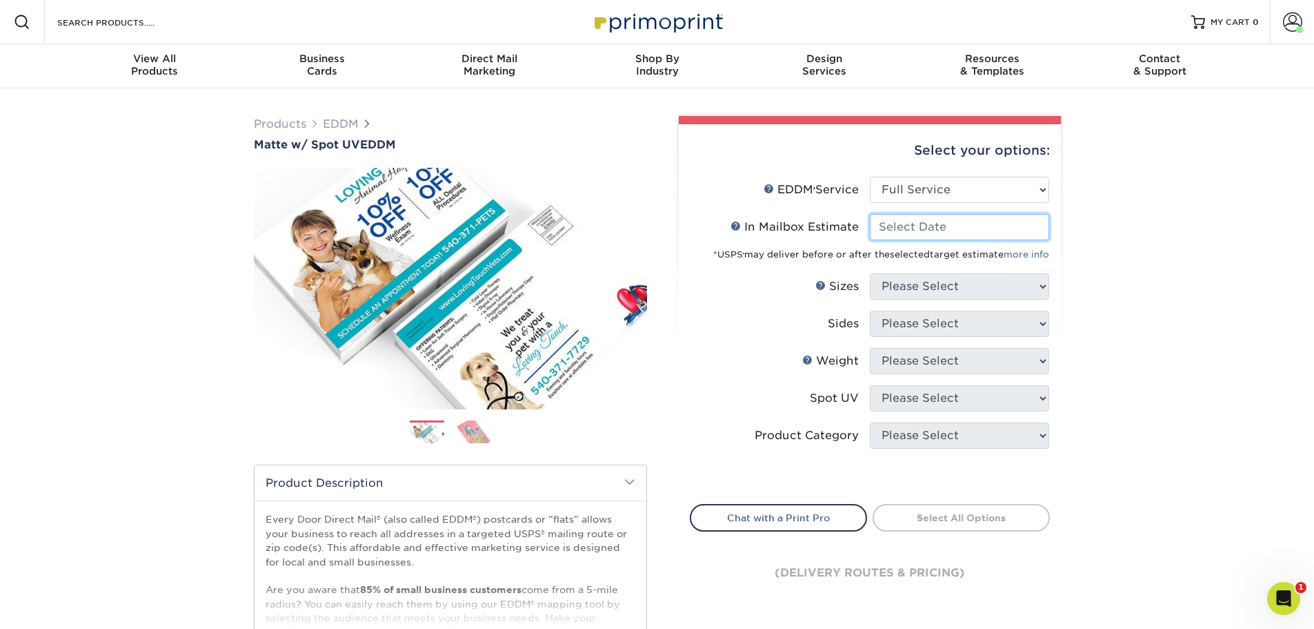
click at [934, 239] on input "In Mailbox Estimate Help In Mailbox Estimate" at bounding box center [959, 227] width 179 height 26
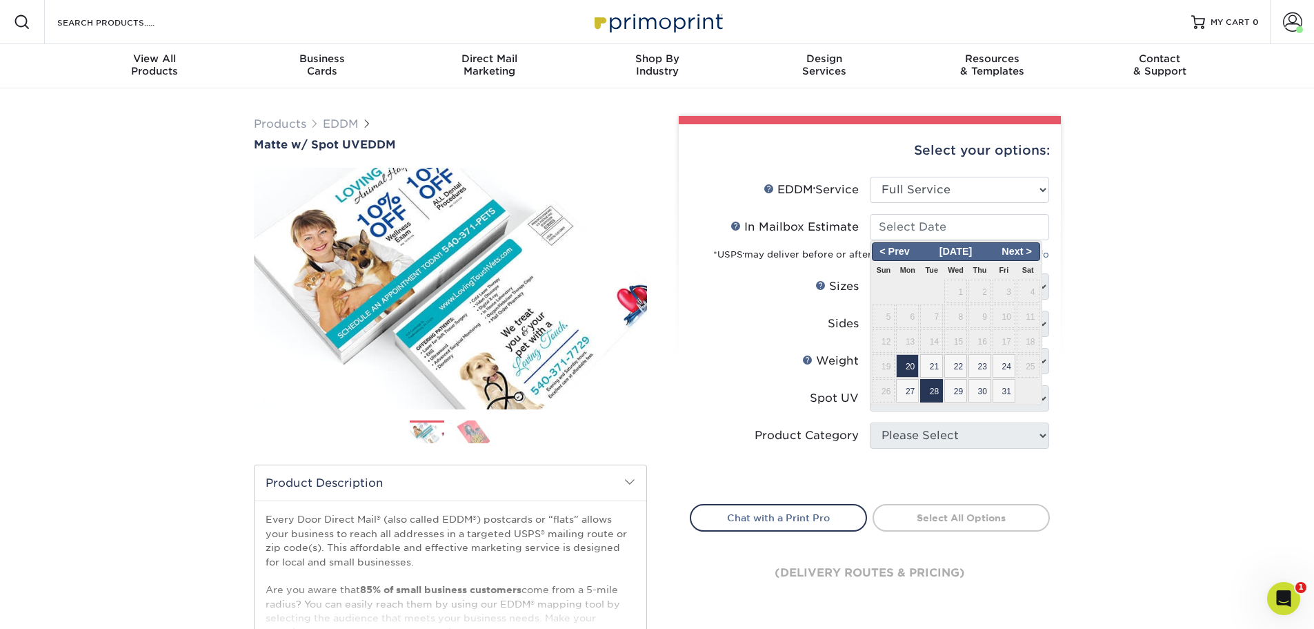
click at [929, 387] on span "28" at bounding box center [931, 390] width 23 height 23
type input "[DATE]"
click at [0, 0] on div at bounding box center [0, 0] width 0 height 0
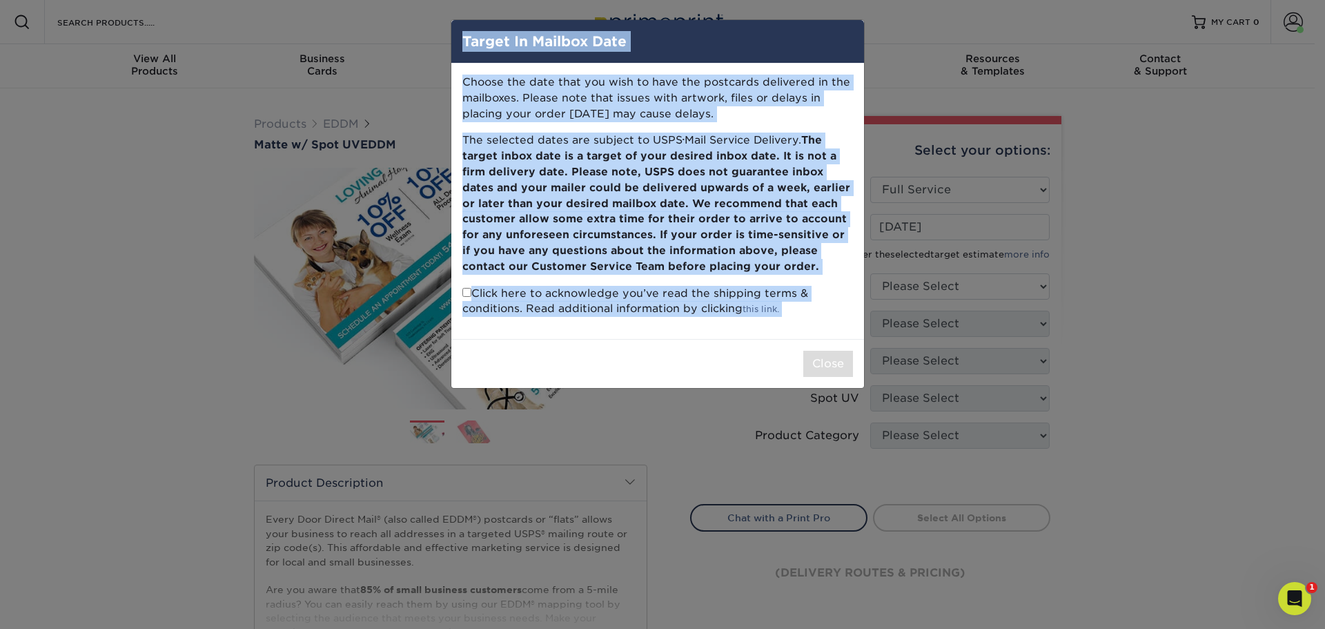
click at [465, 291] on input "checkbox" at bounding box center [466, 292] width 9 height 9
checkbox input "true"
click at [814, 366] on button "Close" at bounding box center [828, 363] width 50 height 26
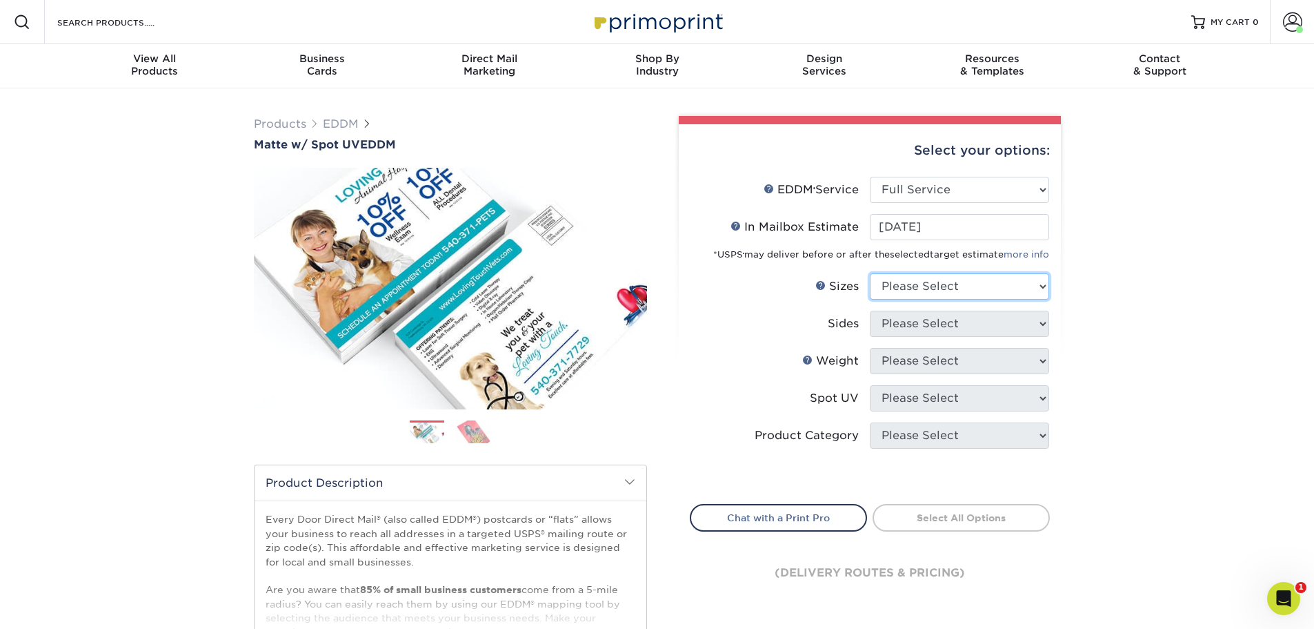
click at [1041, 293] on select "Please Select 4.5" x 12" 6" x 12" 6.5" x 8" 6.5" x 9" 6.5" x 12" 7" x 8.5" 8" x…" at bounding box center [959, 286] width 179 height 26
click at [1006, 290] on select "Please Select 4.5" x 12" 6" x 12" 6.5" x 8" 6.5" x 9" 6.5" x 12" 7" x 8.5" 8" x…" at bounding box center [959, 286] width 179 height 26
select select "6.50x8.00"
click at [870, 273] on select "Please Select 4.5" x 12" 6" x 12" 6.5" x 8" 6.5" x 9" 6.5" x 12" 7" x 8.5" 8" x…" at bounding box center [959, 286] width 179 height 26
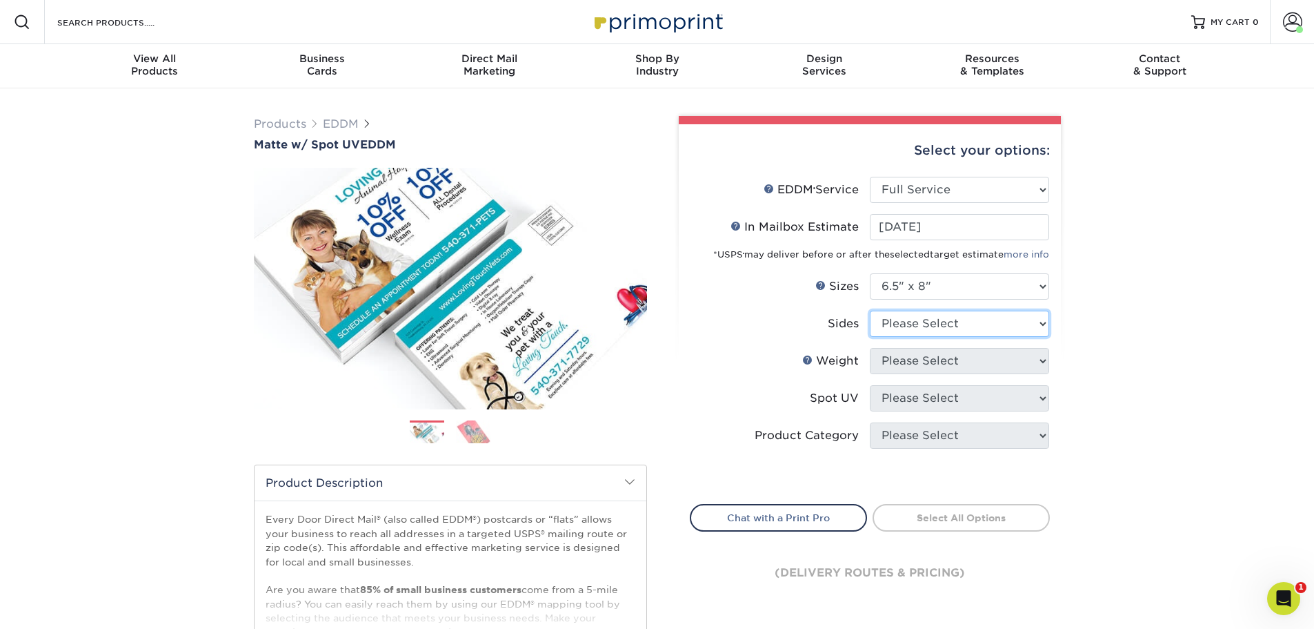
click at [934, 323] on select "Please Select Print Both Sides Print Front Only" at bounding box center [959, 323] width 179 height 26
select select "13abbda7-1d64-4f25-8bb2-c179b224825d"
click at [870, 310] on select "Please Select Print Both Sides Print Front Only" at bounding box center [959, 323] width 179 height 26
click at [918, 357] on select "Please Select 16PT" at bounding box center [959, 361] width 179 height 26
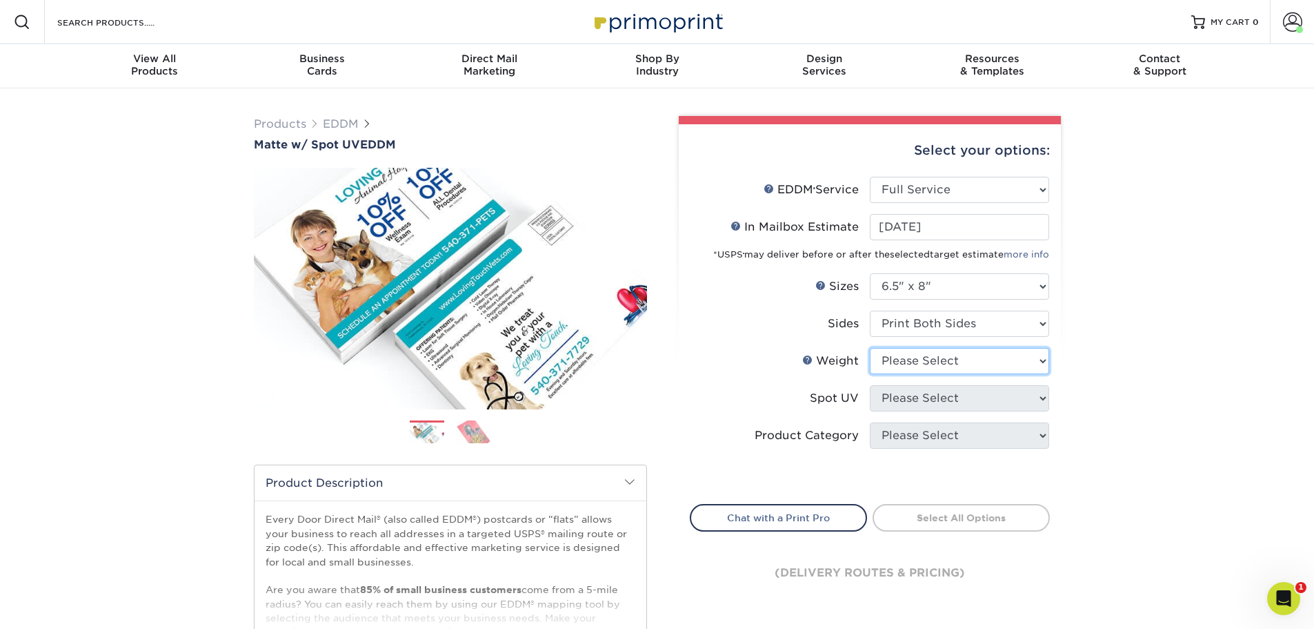
click at [918, 368] on select "Please Select 16PT" at bounding box center [959, 361] width 179 height 26
click at [918, 365] on select "Please Select 16PT" at bounding box center [959, 361] width 179 height 26
click at [1015, 355] on select "Please Select 16PT" at bounding box center [959, 361] width 179 height 26
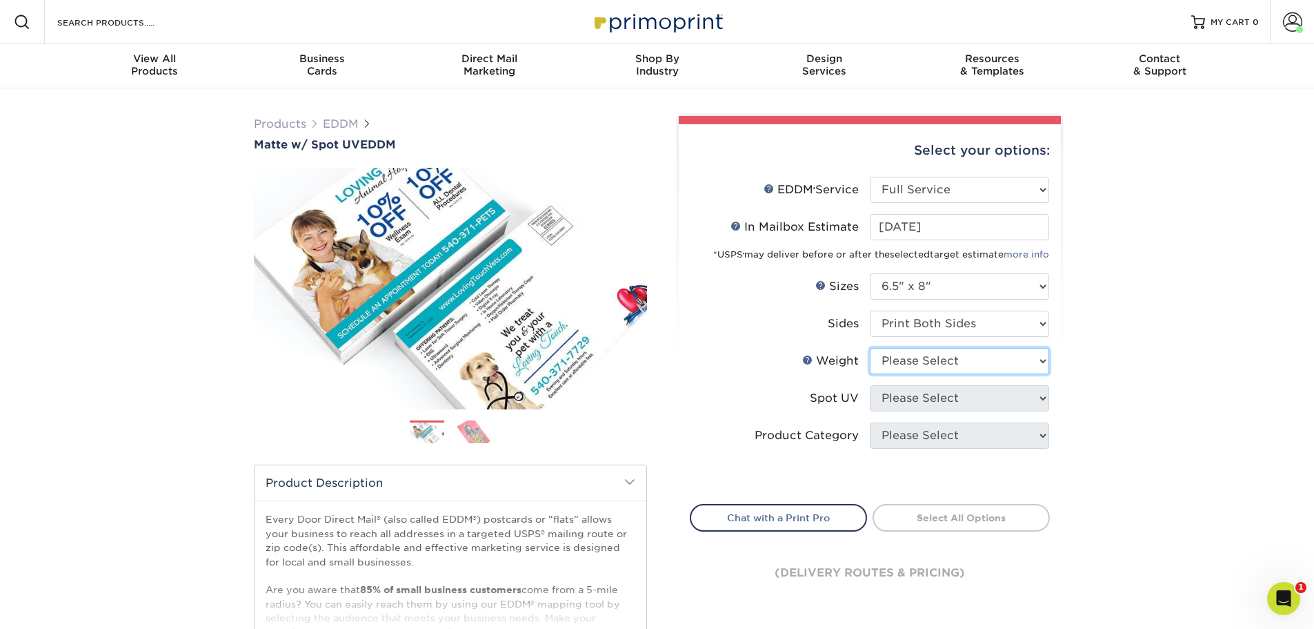
select select "16PT"
click at [870, 348] on select "Please Select 16PT" at bounding box center [959, 361] width 179 height 26
click at [975, 401] on select "Please Select Front and Back (Both Sides) Front Only Back Only" at bounding box center [959, 398] width 179 height 26
click at [1160, 326] on div "Products EDDM Matte w/ Spot UV EDDM Next" at bounding box center [657, 456] width 1314 height 737
click at [918, 399] on select "Please Select Front and Back (Both Sides) Front Only Back Only" at bounding box center [959, 398] width 179 height 26
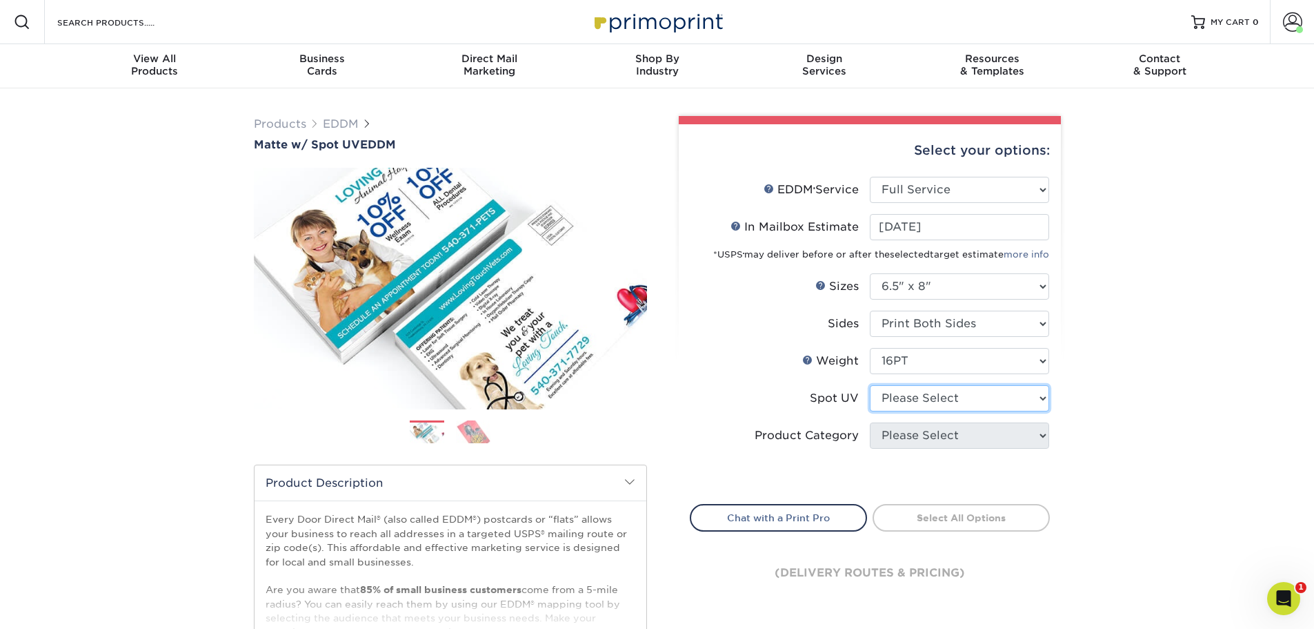
click at [918, 399] on select "Please Select Front and Back (Both Sides) Front Only Back Only" at bounding box center [959, 398] width 179 height 26
select select "1"
click at [870, 385] on select "Please Select Front and Back (Both Sides) Front Only Back Only" at bounding box center [959, 398] width 179 height 26
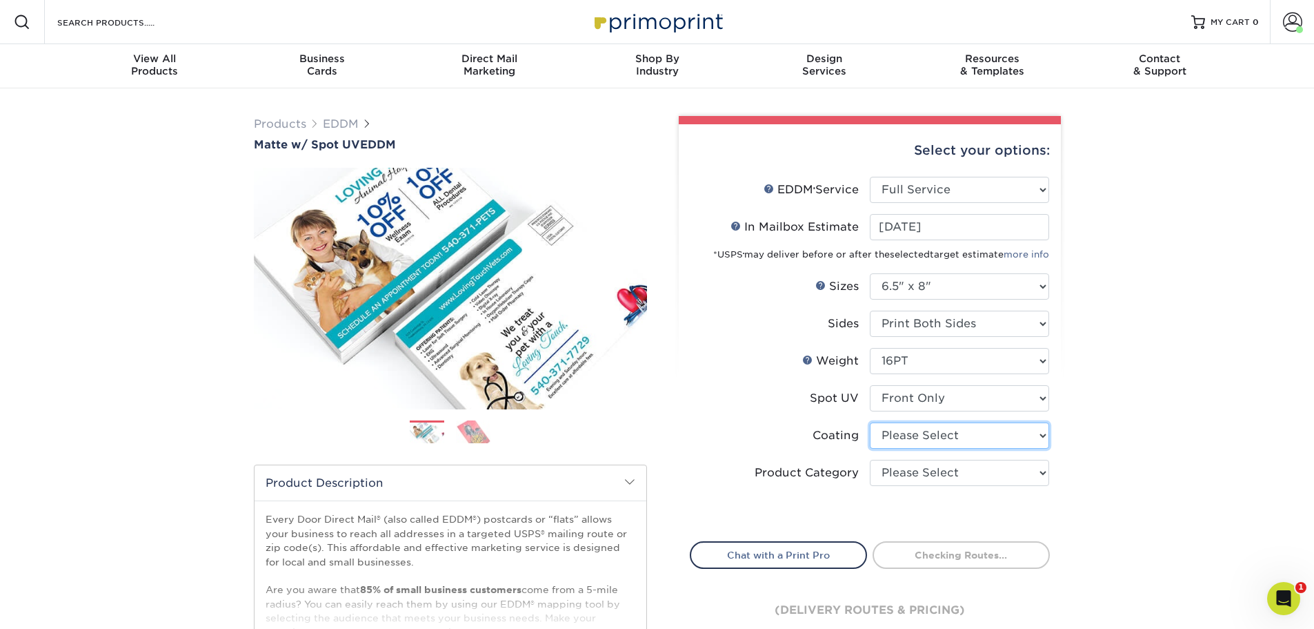
click at [920, 438] on select at bounding box center [959, 435] width 179 height 26
select select "121bb7b5-3b4d-429f-bd8d-bbf80e953313"
click at [870, 422] on select at bounding box center [959, 435] width 179 height 26
click at [0, 0] on div at bounding box center [0, 0] width 0 height 0
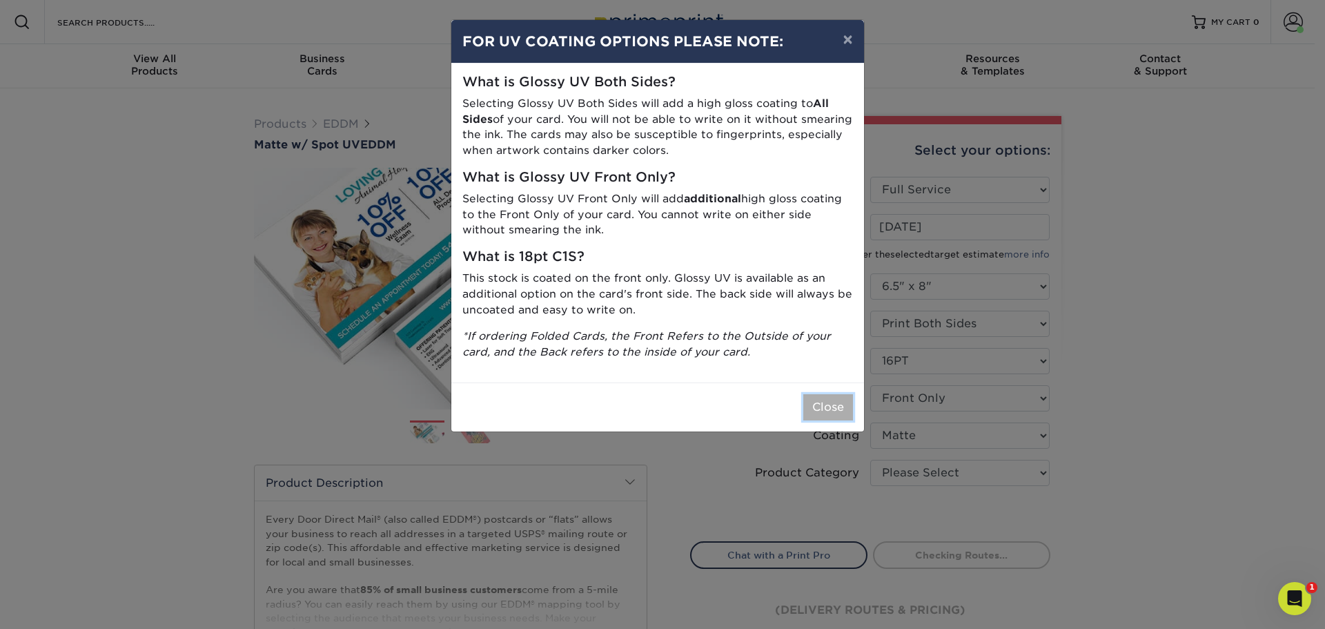
click at [840, 419] on button "Close" at bounding box center [828, 407] width 50 height 26
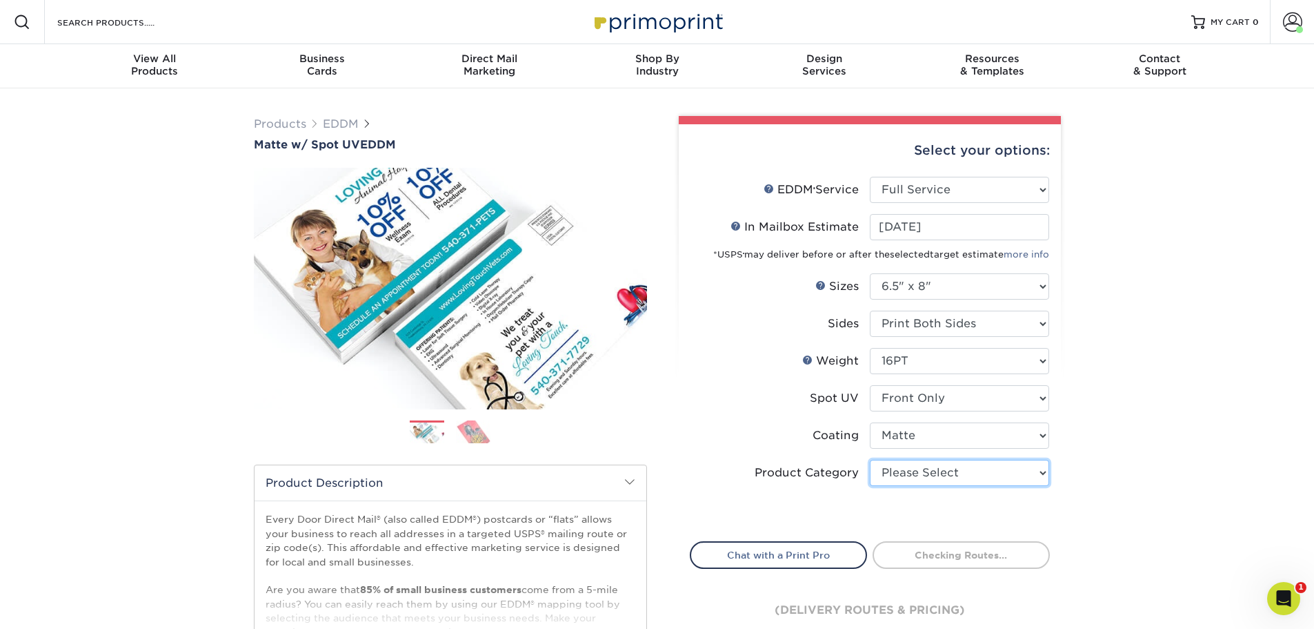
click at [936, 466] on select "Please Select Postcards" at bounding box center [959, 473] width 179 height 26
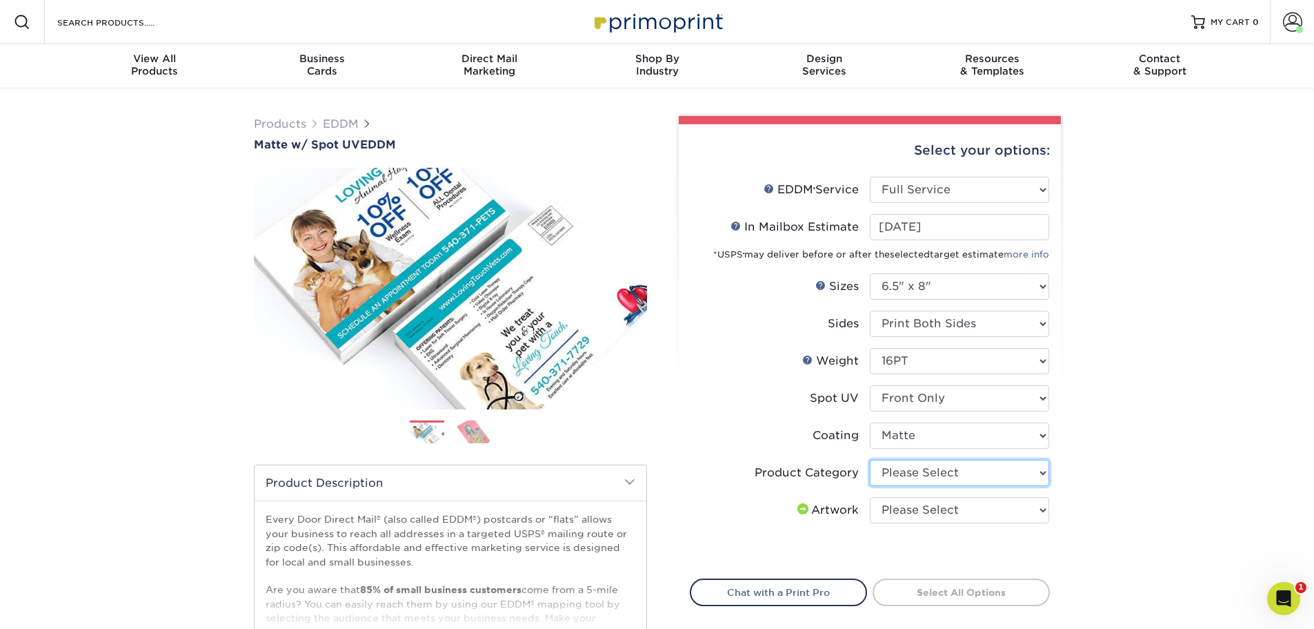
select select "9b7272e0-d6c8-4c3c-8e97-d3a1bcdab858"
click at [870, 460] on select "Please Select Postcards" at bounding box center [959, 473] width 179 height 26
click at [936, 513] on select "Please Select I will upload files I need a design - $150" at bounding box center [959, 510] width 179 height 26
select select "upload"
click at [870, 497] on select "Please Select I will upload files I need a design - $150" at bounding box center [959, 510] width 179 height 26
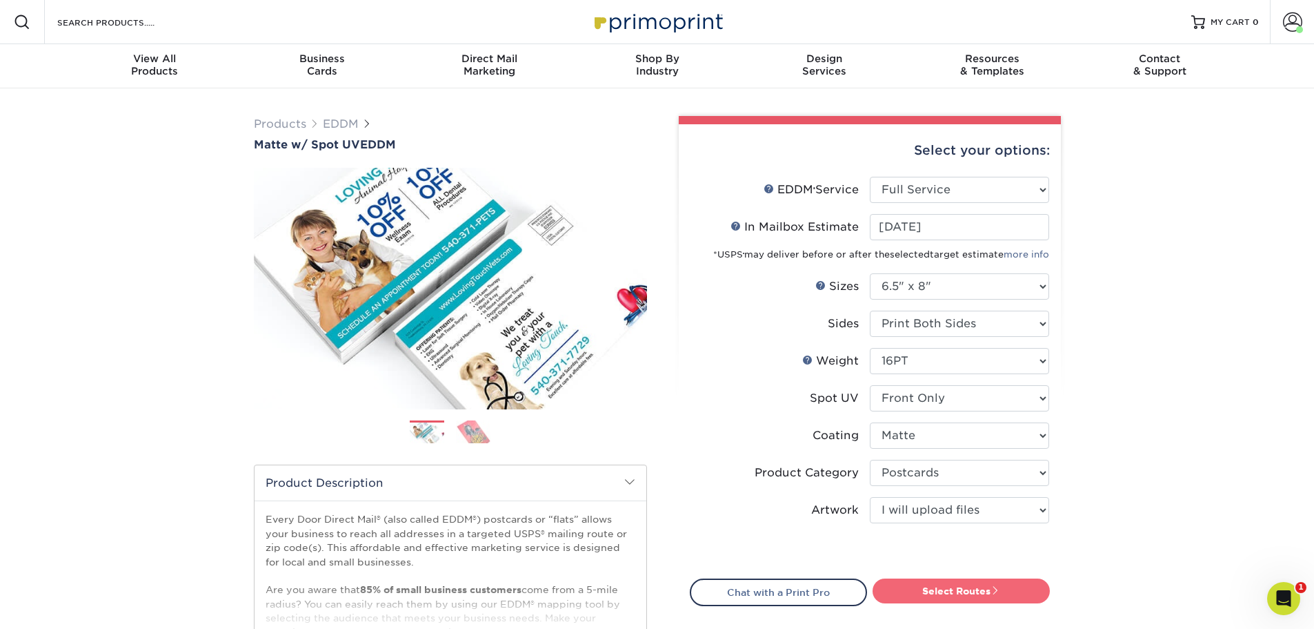
click at [993, 595] on link "Select Routes" at bounding box center [961, 590] width 177 height 25
click at [0, 0] on div at bounding box center [0, 0] width 0 height 0
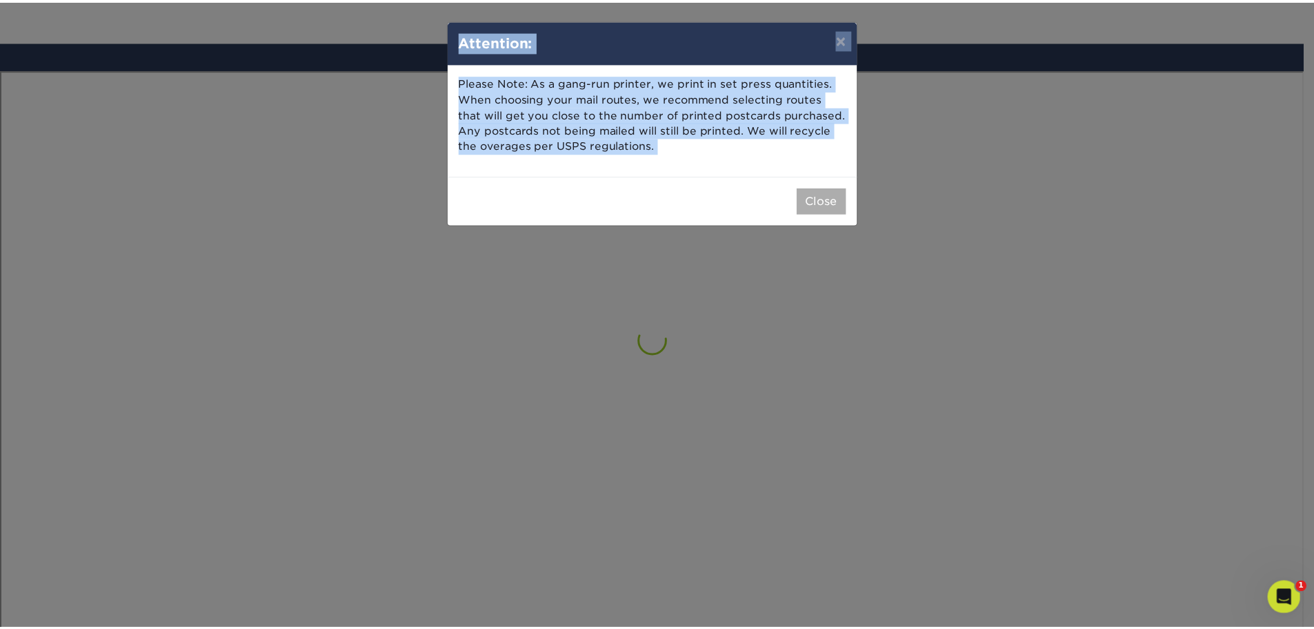
scroll to position [804, 0]
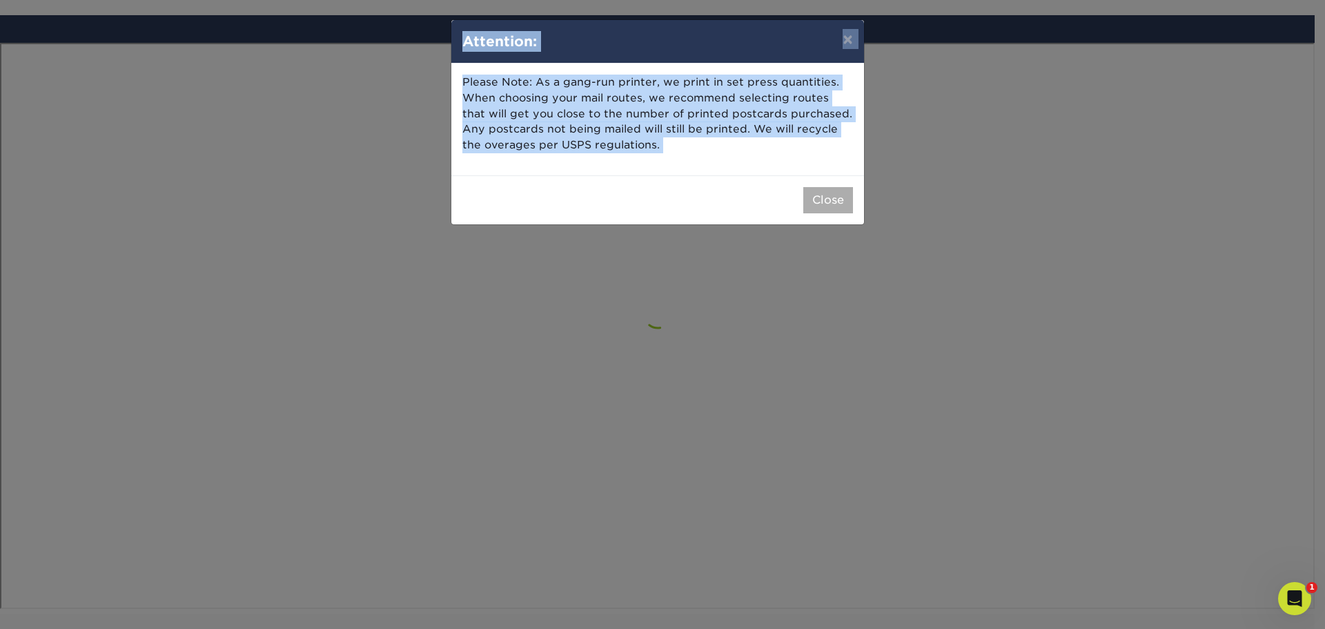
click at [838, 206] on button "Close" at bounding box center [828, 200] width 50 height 26
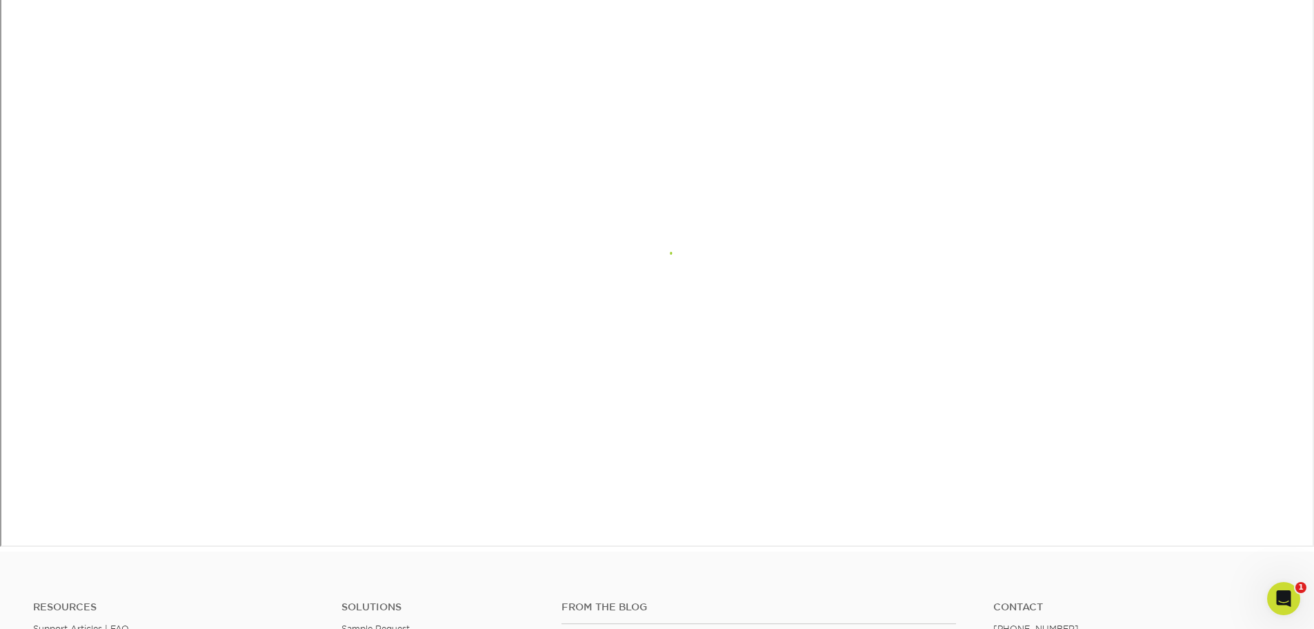
scroll to position [847, 0]
drag, startPoint x: 876, startPoint y: 621, endPoint x: 640, endPoint y: 593, distance: 236.9
